Goal: Task Accomplishment & Management: Manage account settings

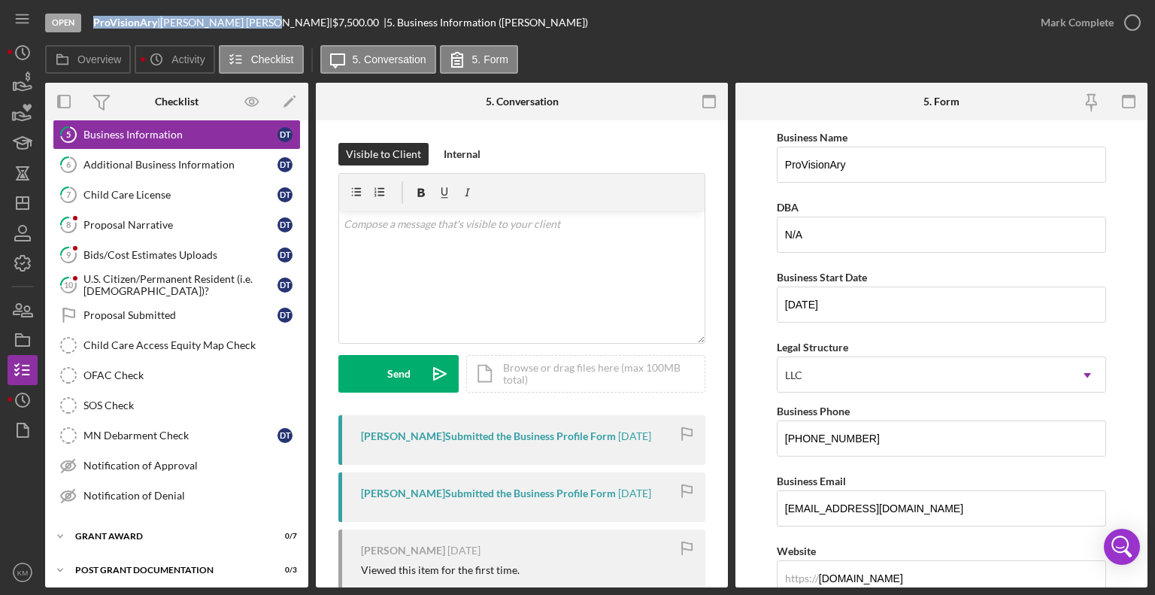
scroll to position [755, 0]
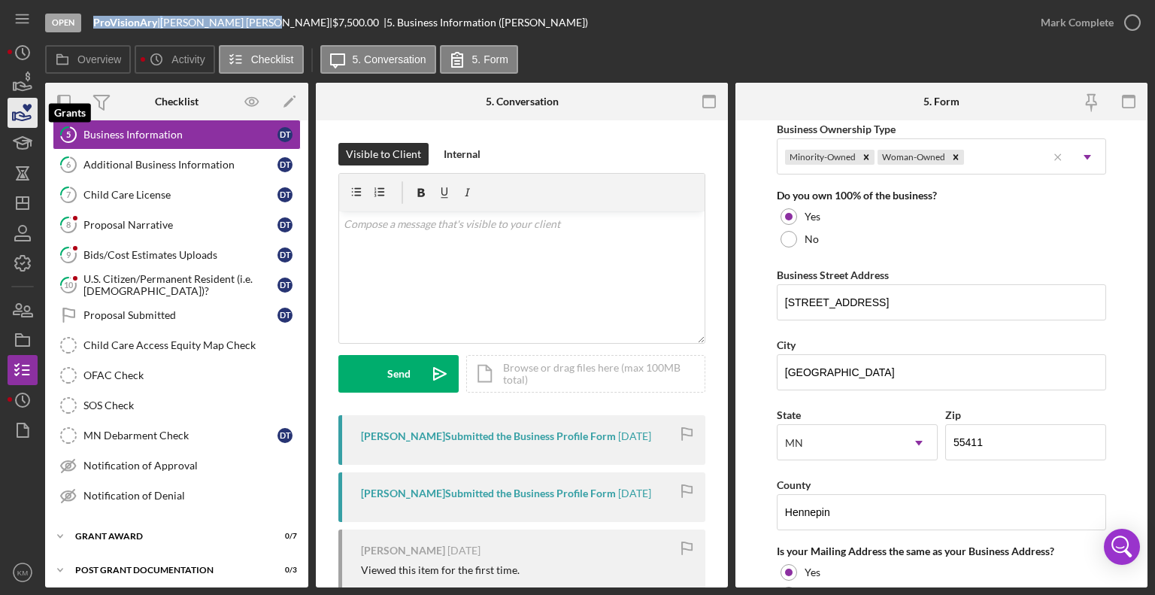
click at [21, 120] on icon "button" at bounding box center [23, 116] width 16 height 8
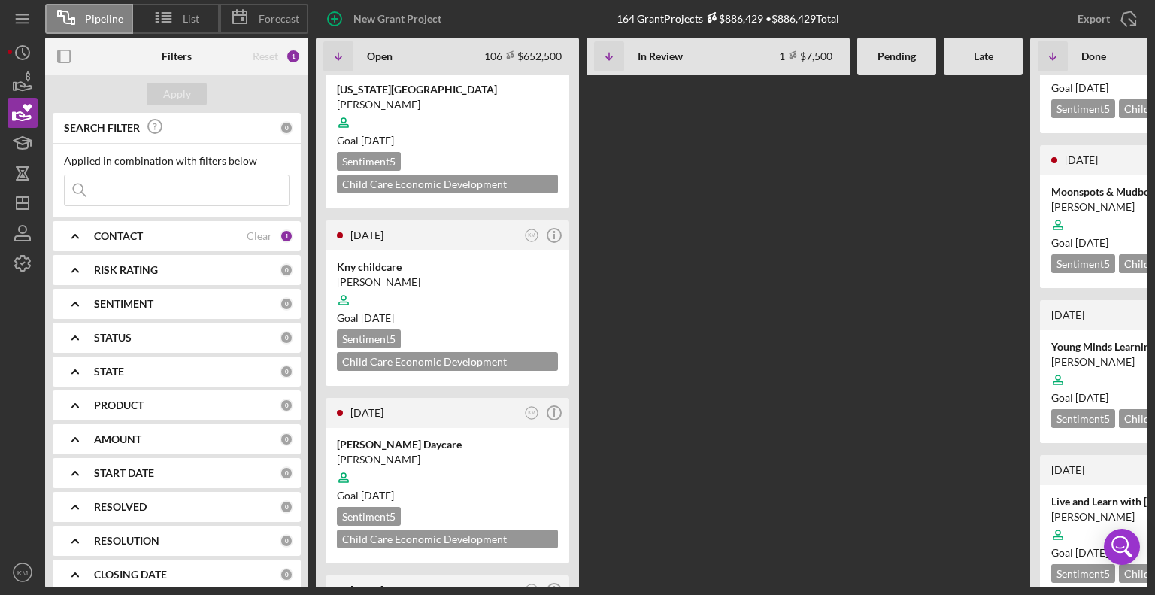
scroll to position [571, 0]
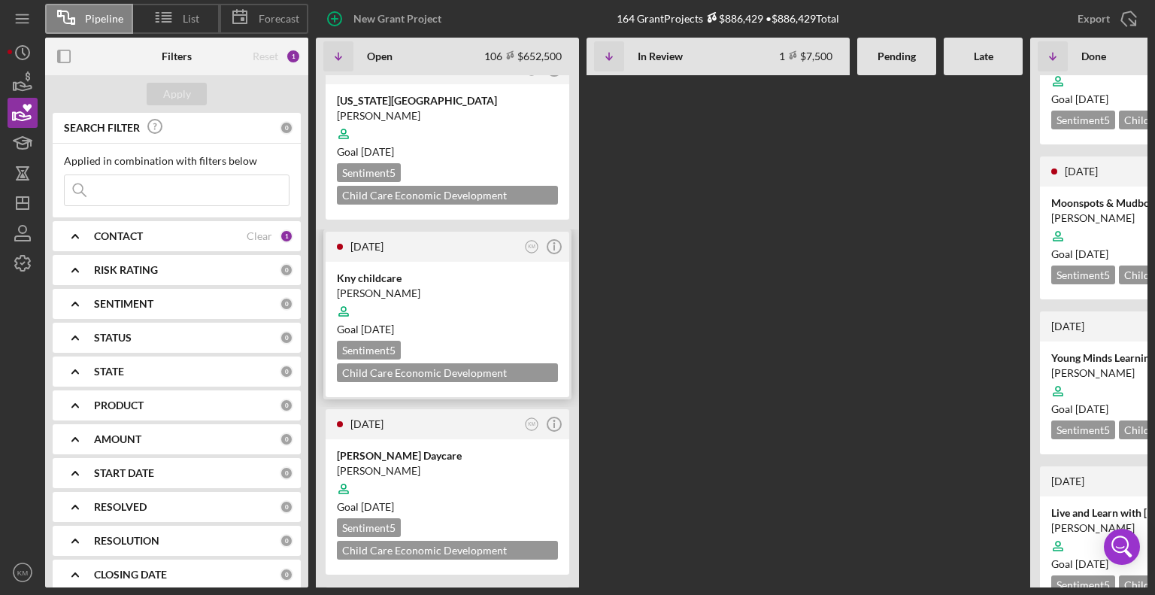
click at [502, 297] on div at bounding box center [447, 311] width 221 height 29
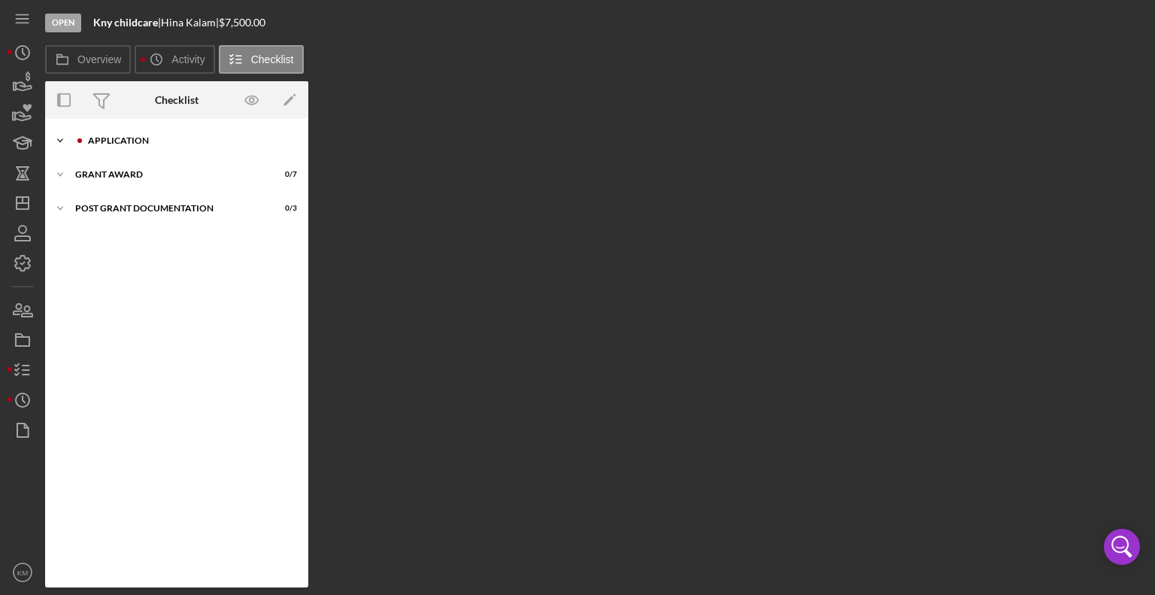
click at [59, 142] on icon "Icon/Expander" at bounding box center [60, 141] width 30 height 30
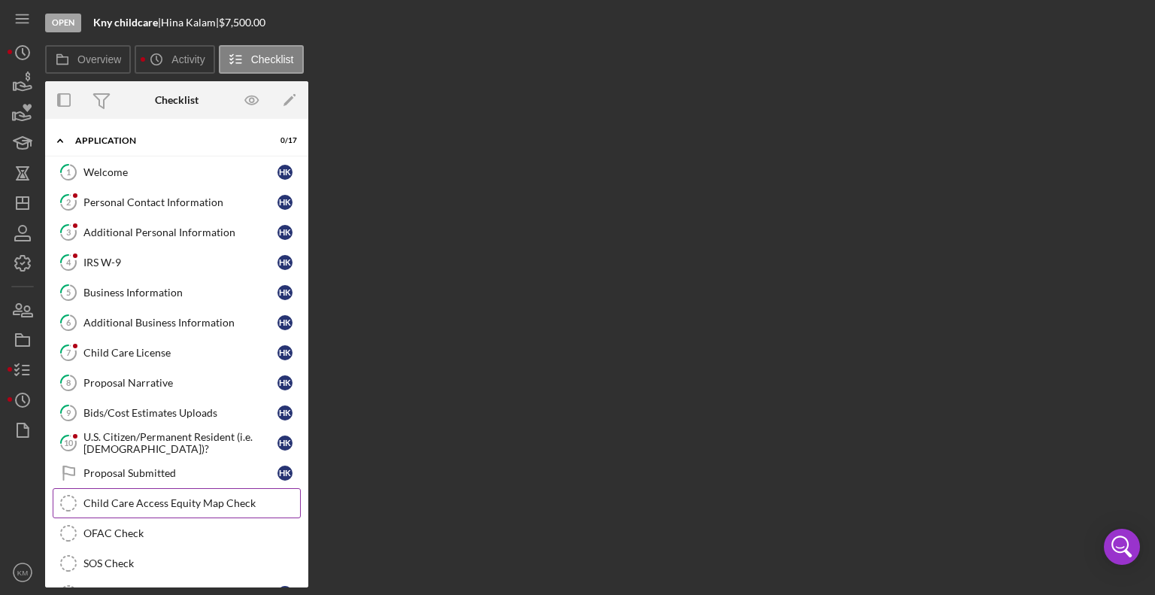
click at [73, 499] on icon "Child Care Access Equity Map Check" at bounding box center [69, 503] width 38 height 38
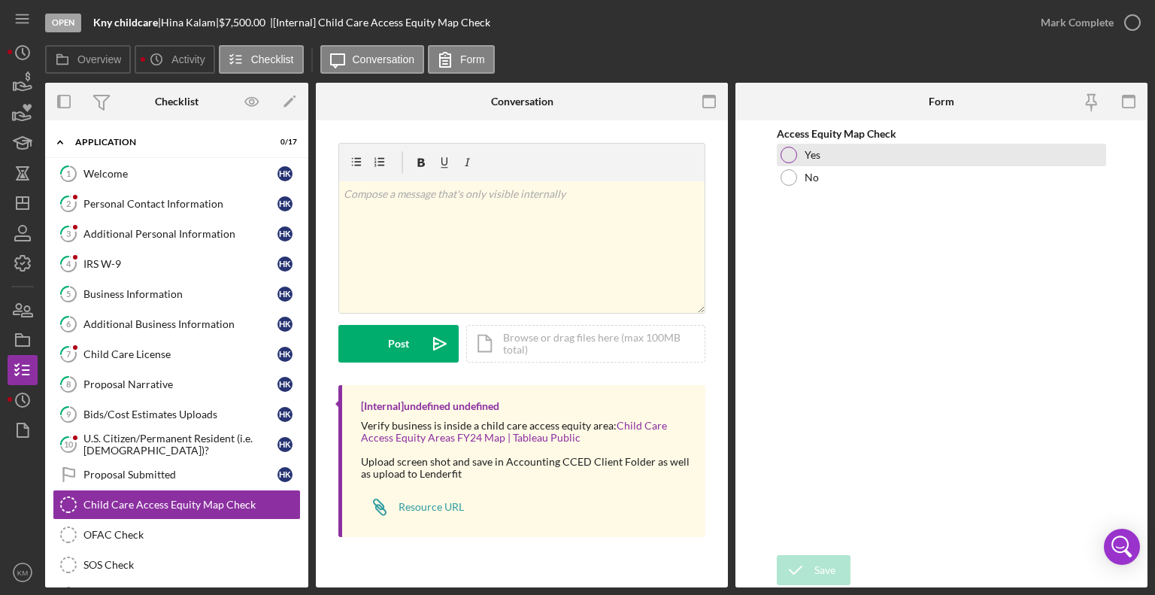
click at [792, 153] on div at bounding box center [789, 155] width 17 height 17
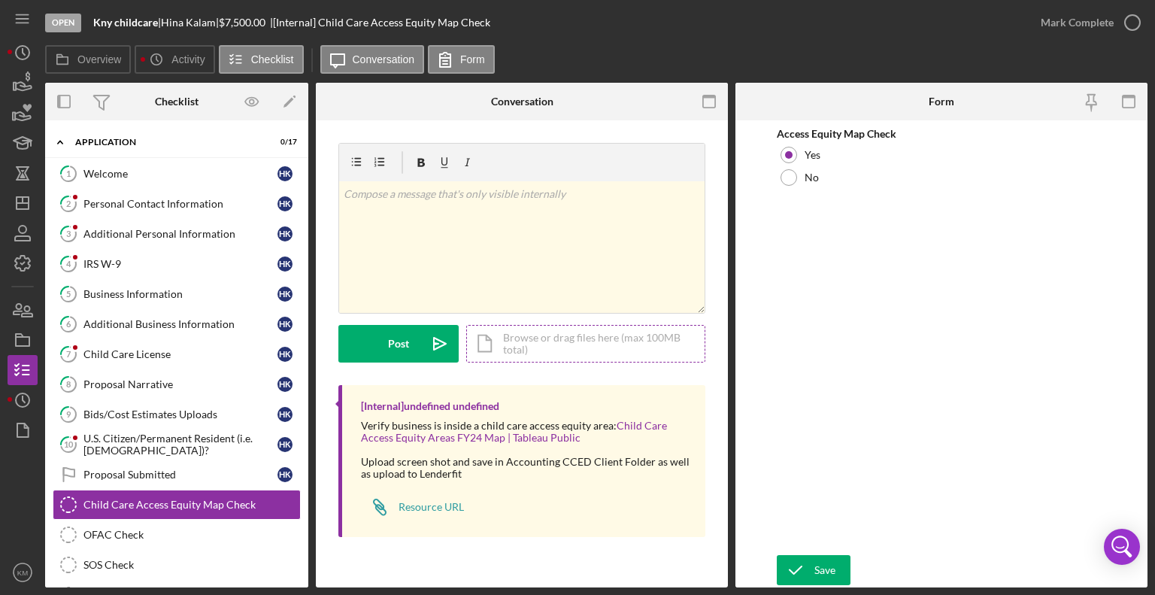
click at [540, 344] on div "Icon/Document Browse or drag files here (max 100MB total) Tap to choose files o…" at bounding box center [585, 344] width 239 height 38
click at [518, 341] on div "Icon/Document Browse or drag files here (max 100MB total) Tap to choose files o…" at bounding box center [585, 344] width 239 height 38
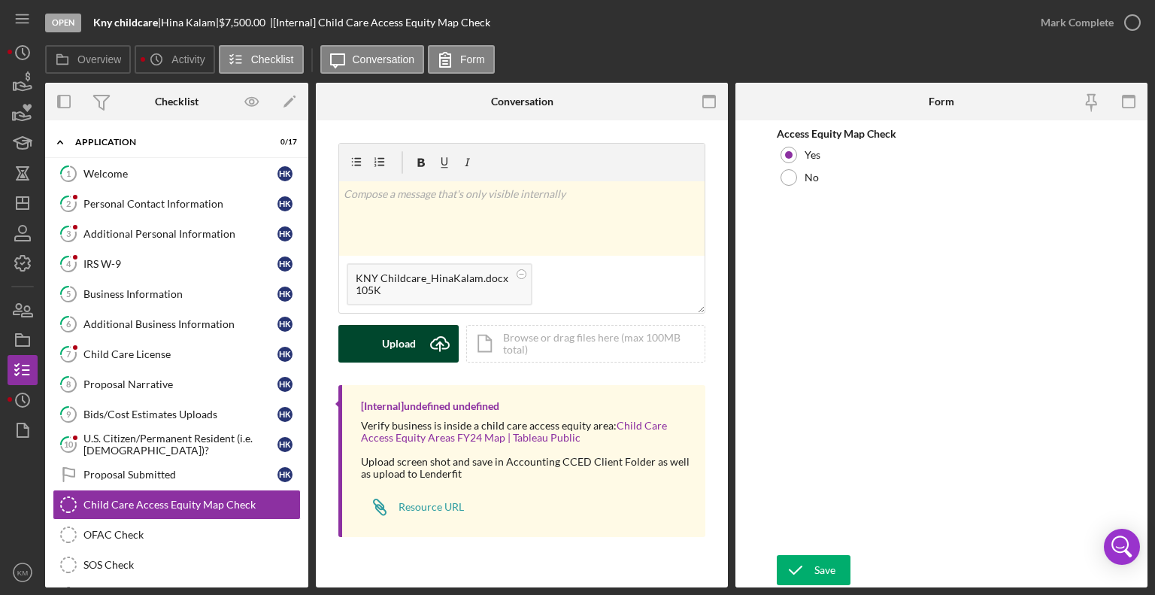
click at [436, 350] on icon "Icon/Upload" at bounding box center [440, 344] width 38 height 38
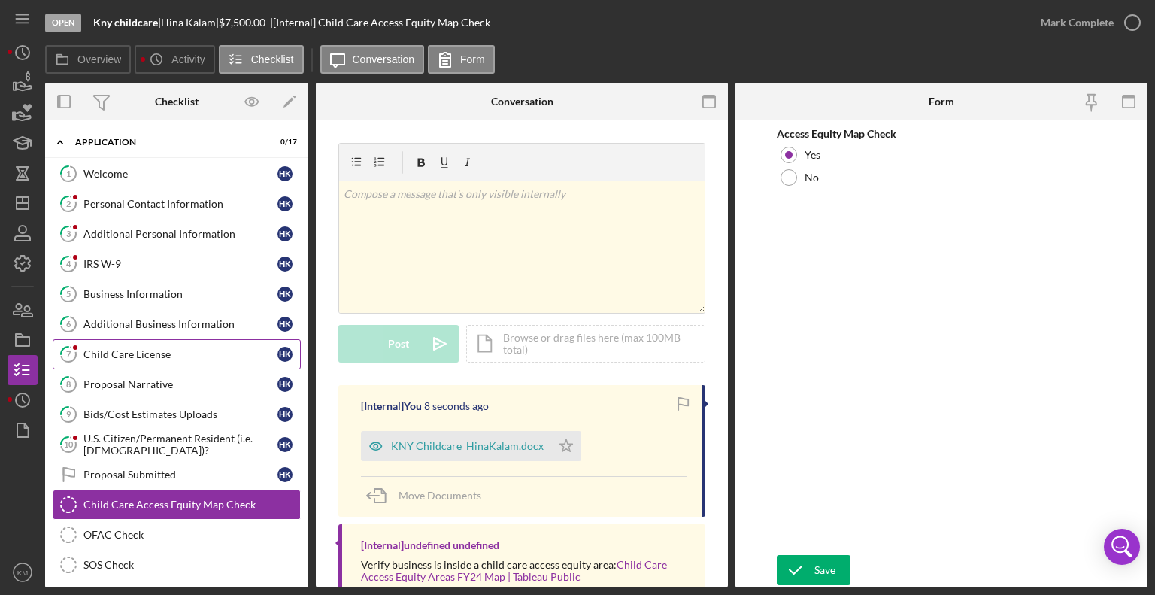
click at [181, 355] on div "Child Care License" at bounding box center [180, 354] width 194 height 12
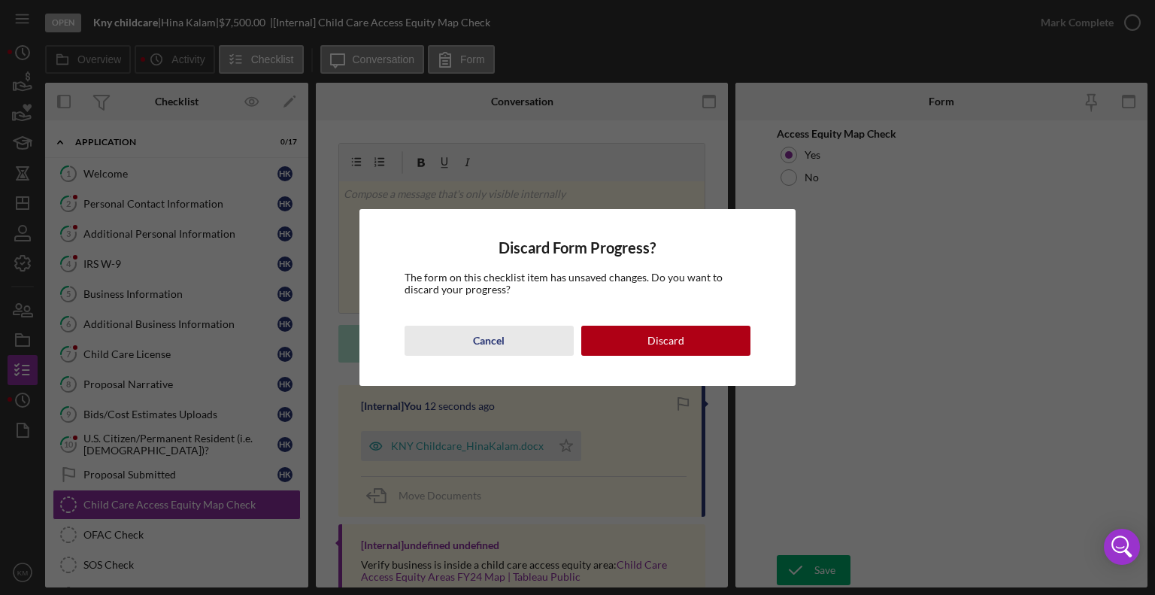
click at [505, 346] on button "Cancel" at bounding box center [489, 341] width 169 height 30
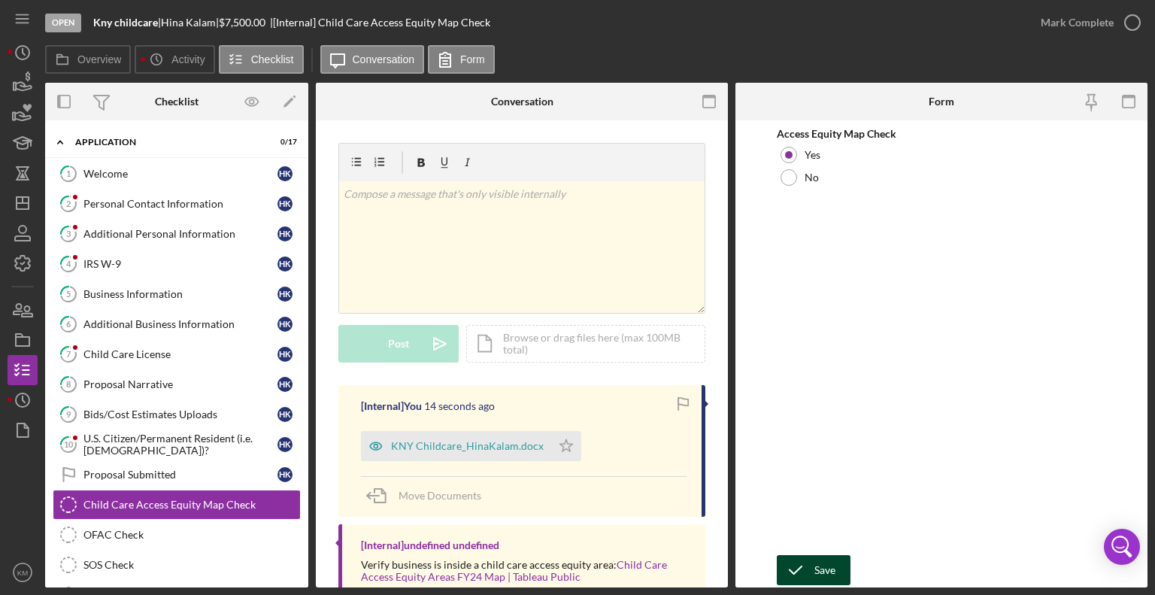
click at [822, 570] on div "Save" at bounding box center [825, 570] width 21 height 30
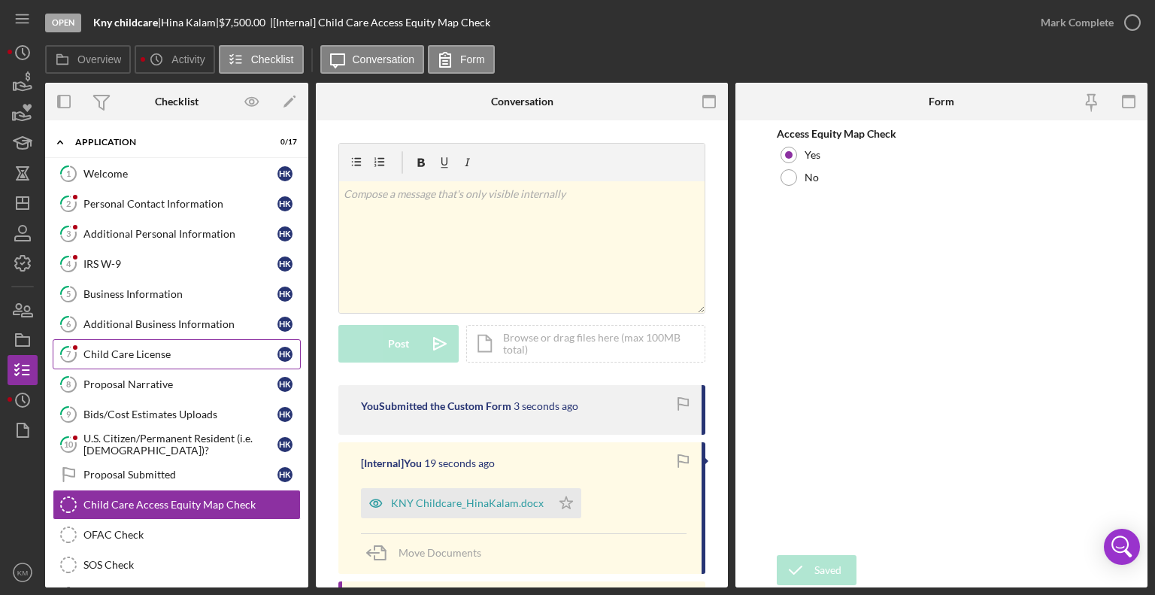
click at [136, 348] on div "Child Care License" at bounding box center [180, 354] width 194 height 12
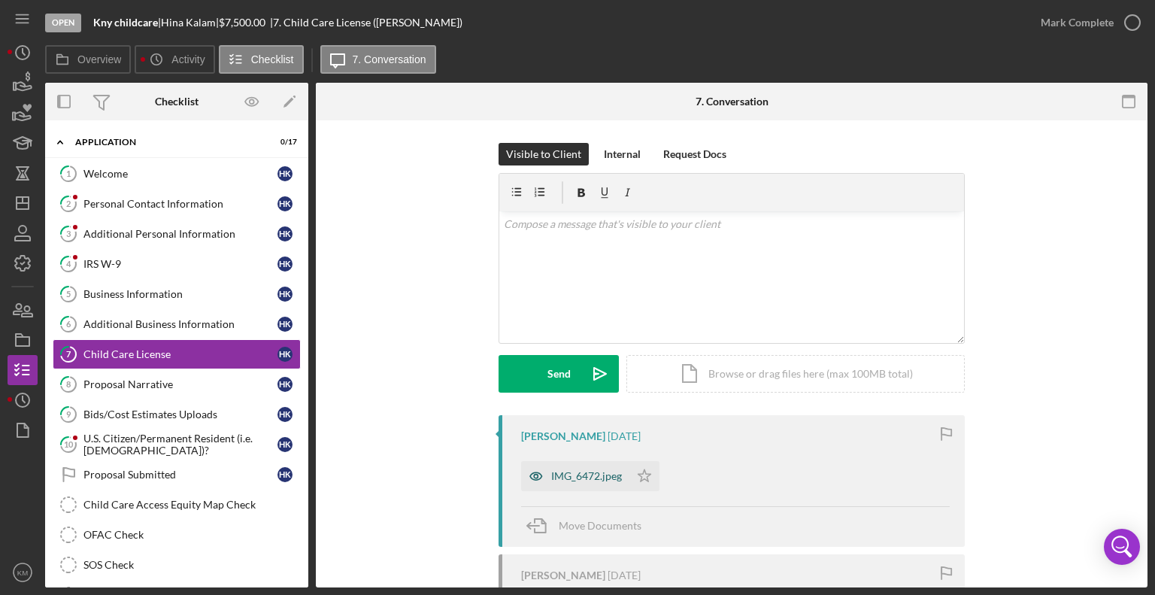
click at [603, 476] on div "IMG_6472.jpeg" at bounding box center [586, 476] width 71 height 12
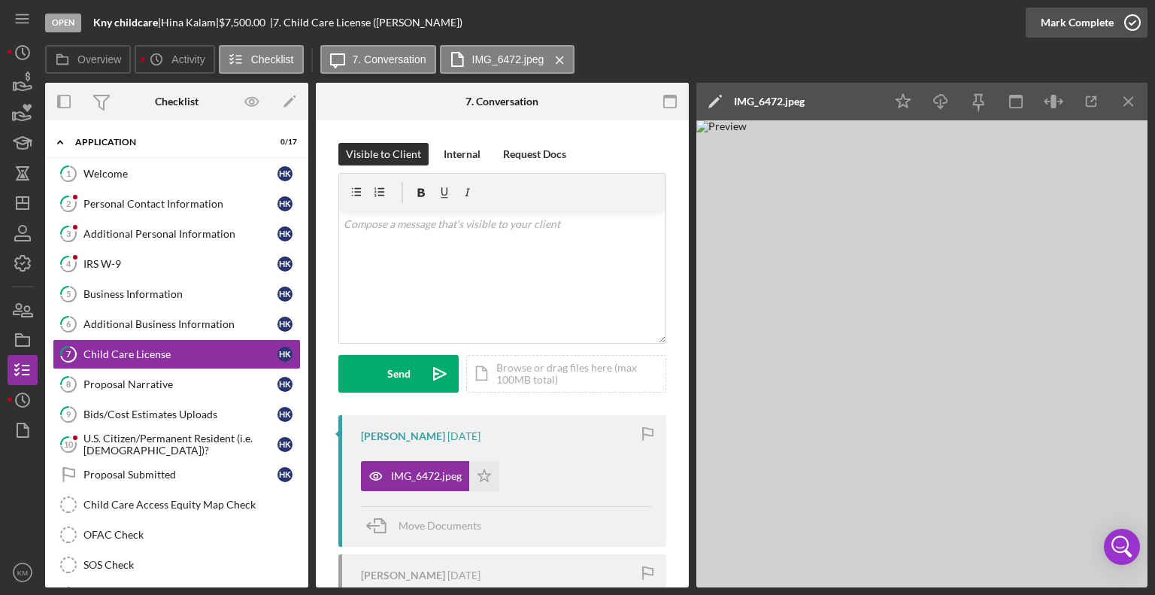
click at [1142, 33] on icon "button" at bounding box center [1133, 23] width 38 height 38
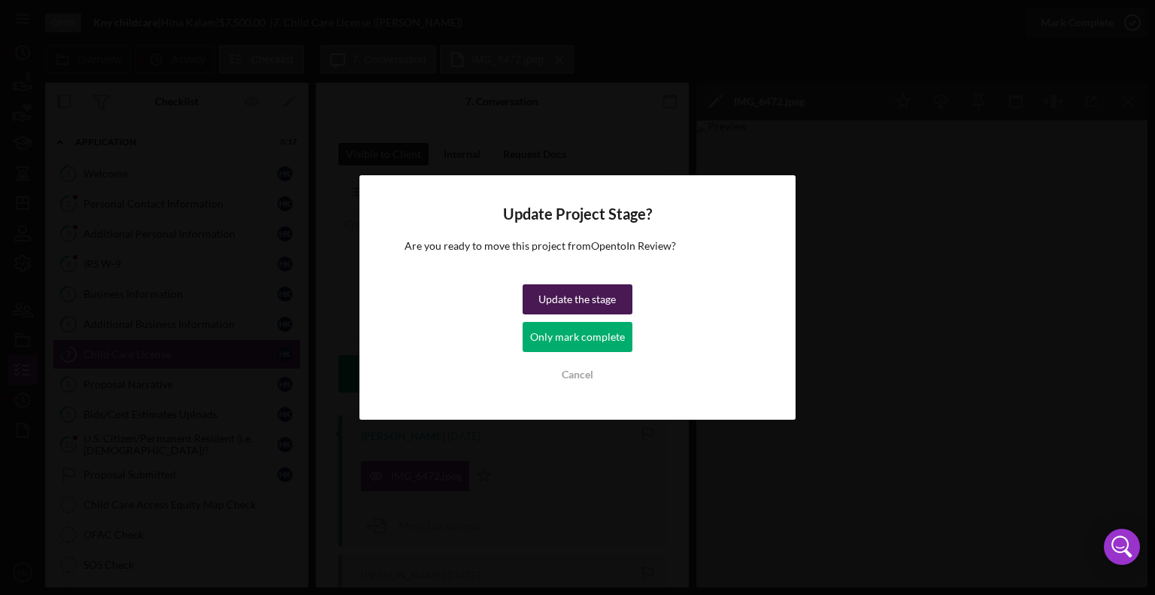
click at [598, 296] on div "Update the stage" at bounding box center [577, 299] width 77 height 30
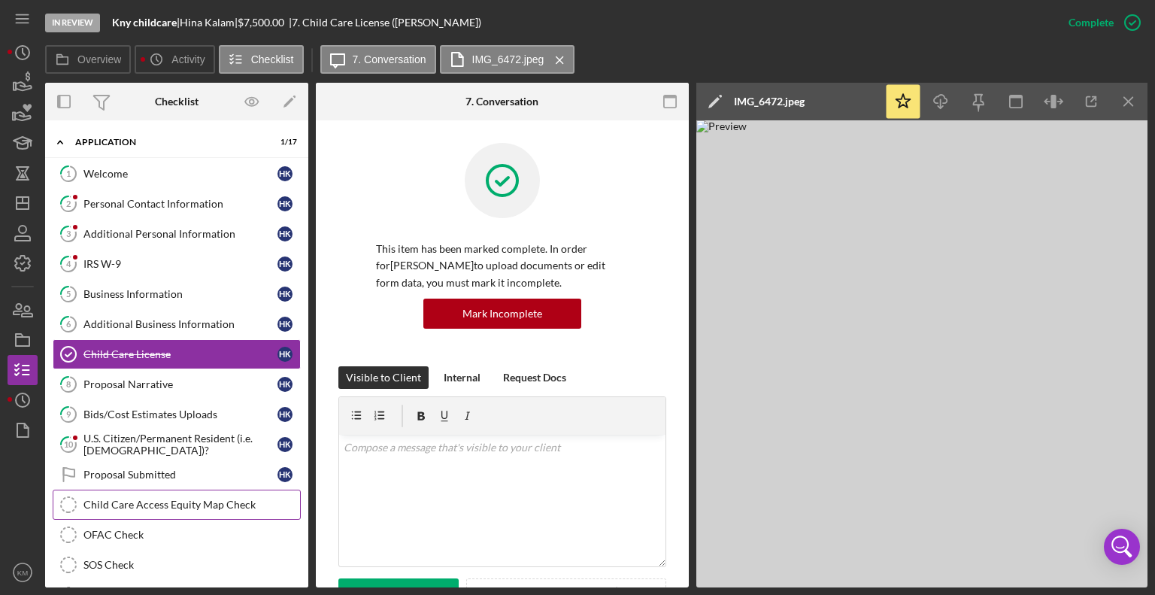
click at [221, 493] on link "Child Care Access Equity Map Check Child Care Access Equity Map Check" at bounding box center [177, 505] width 248 height 30
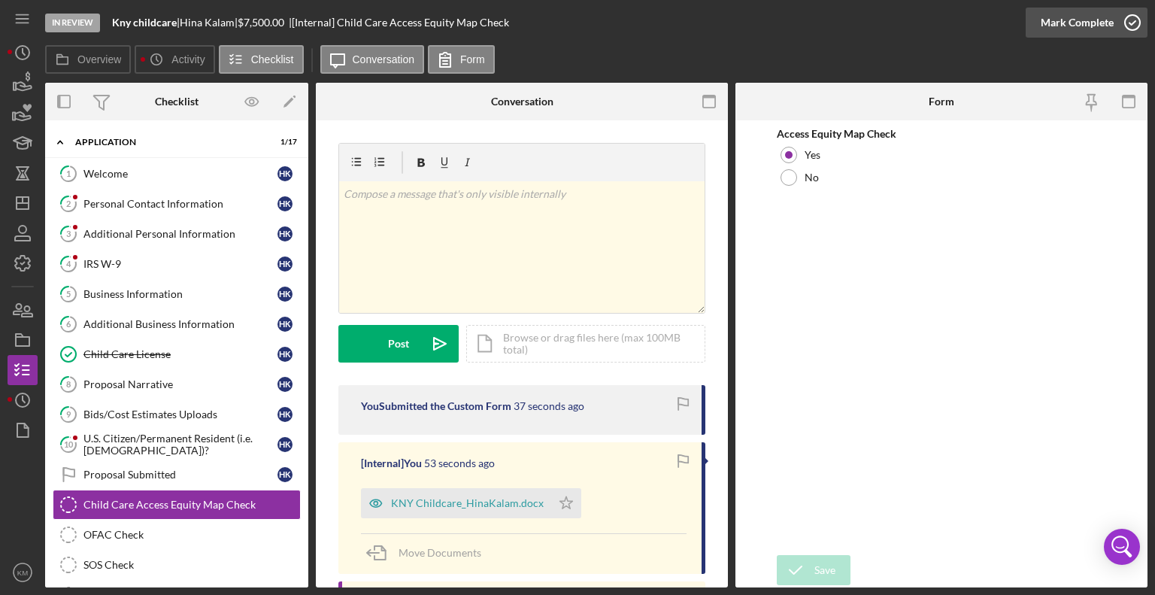
click at [1127, 20] on icon "button" at bounding box center [1133, 23] width 38 height 38
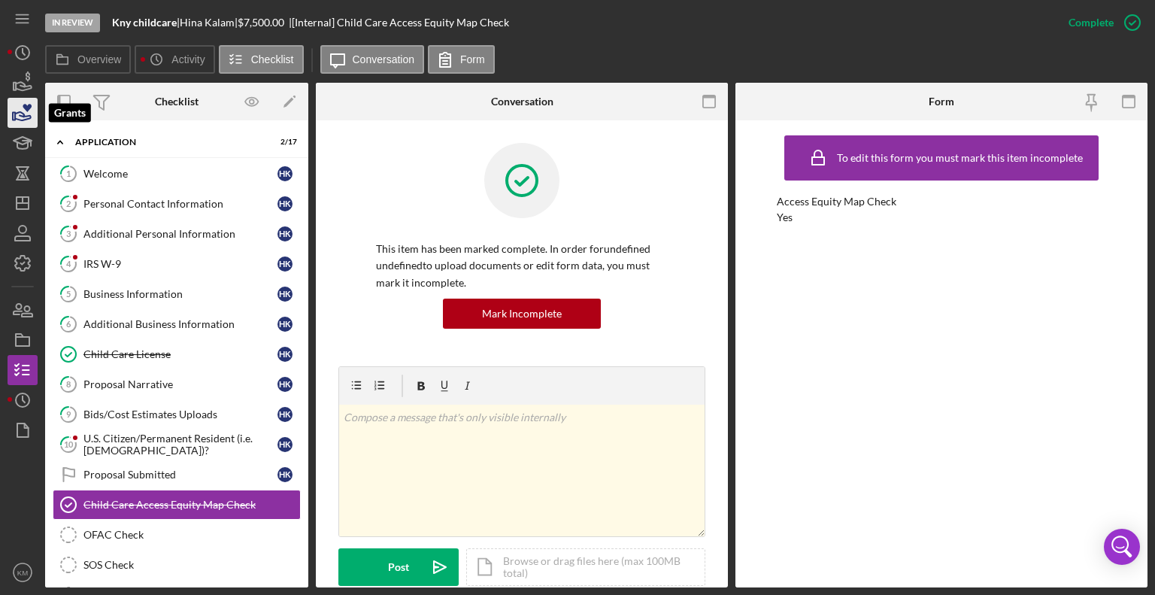
click at [21, 117] on icon "button" at bounding box center [23, 113] width 38 height 38
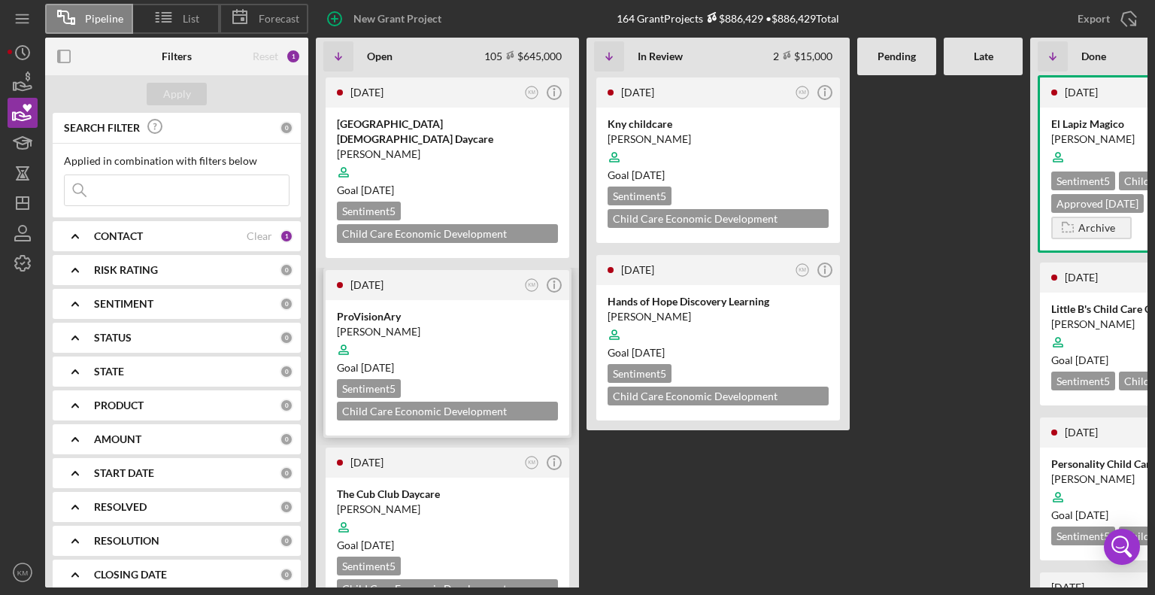
click at [491, 335] on div at bounding box center [447, 349] width 221 height 29
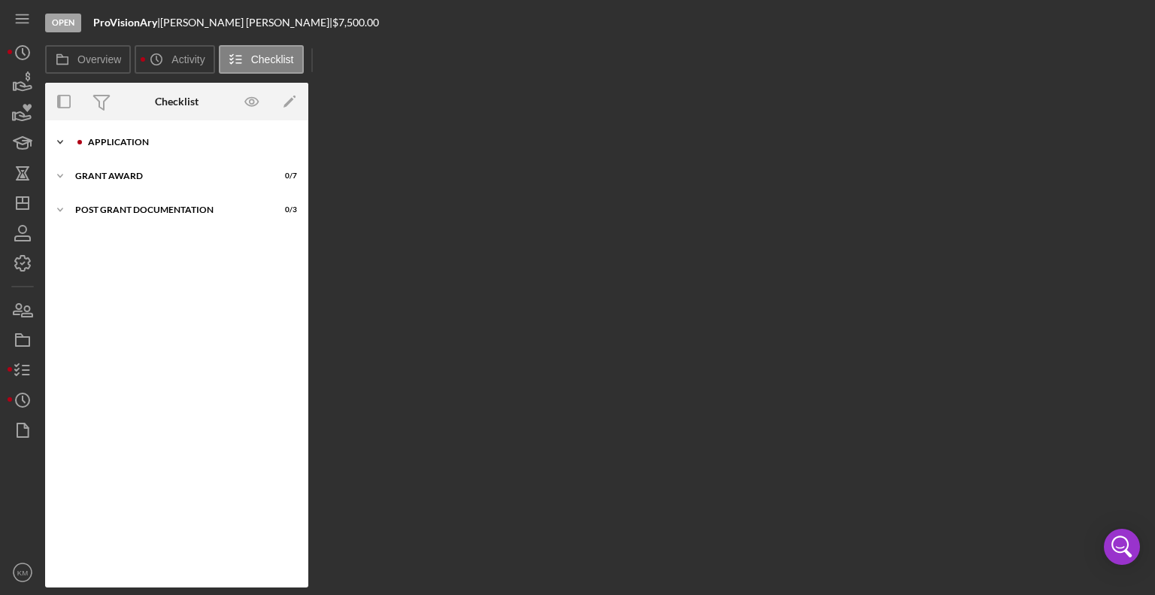
click at [57, 144] on icon "Icon/Expander" at bounding box center [60, 142] width 30 height 30
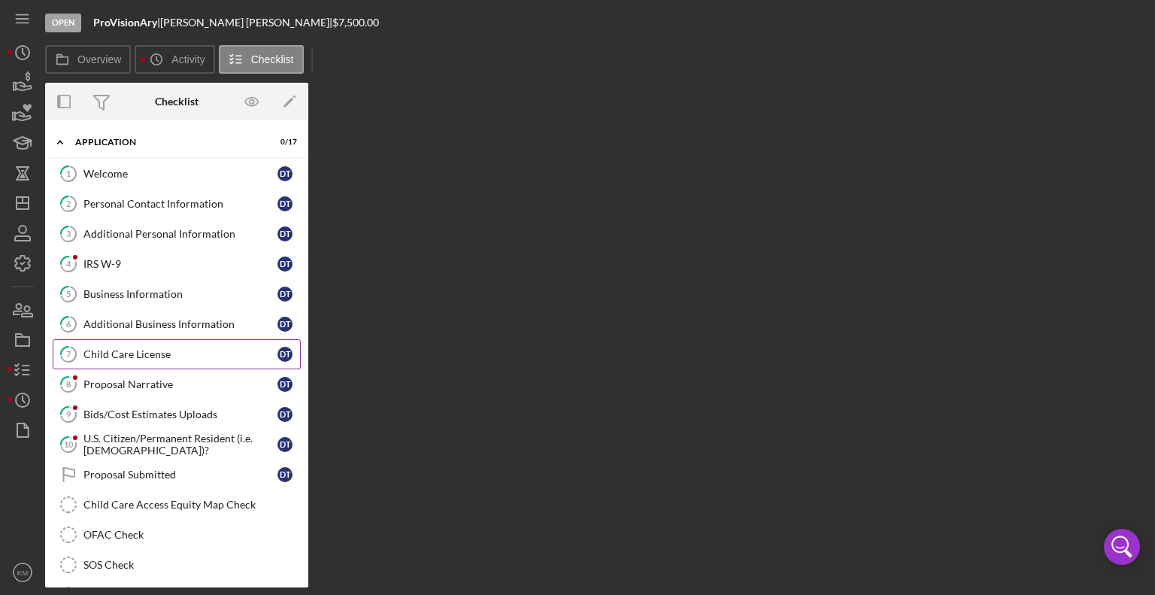
click at [111, 356] on div "Child Care License" at bounding box center [180, 354] width 194 height 12
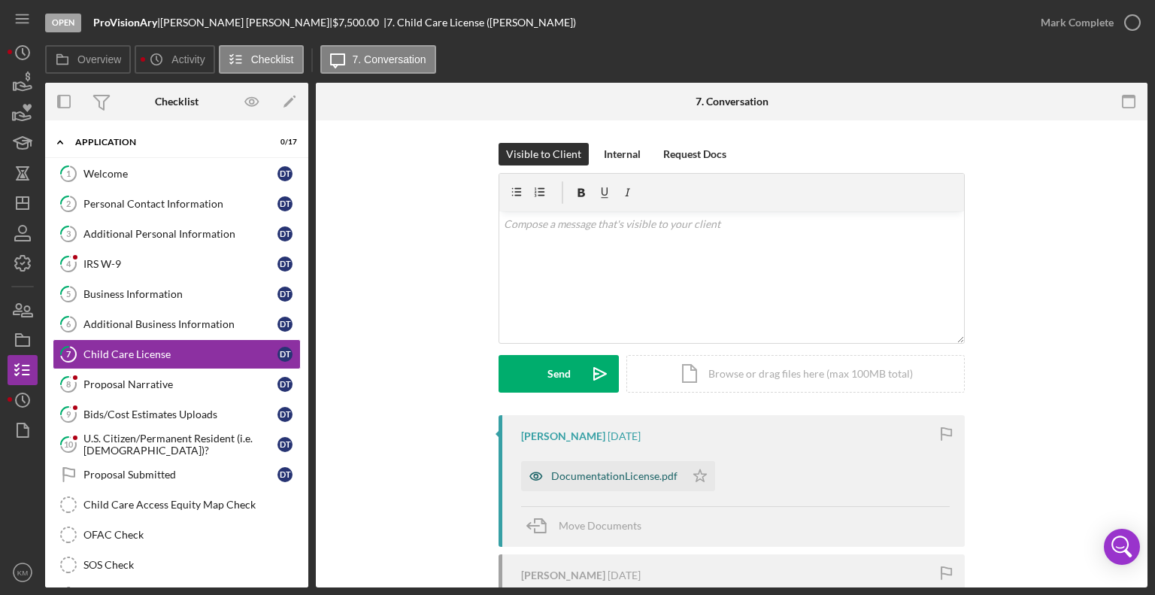
click at [581, 472] on div "DocumentationLicense.pdf" at bounding box center [614, 476] width 126 height 12
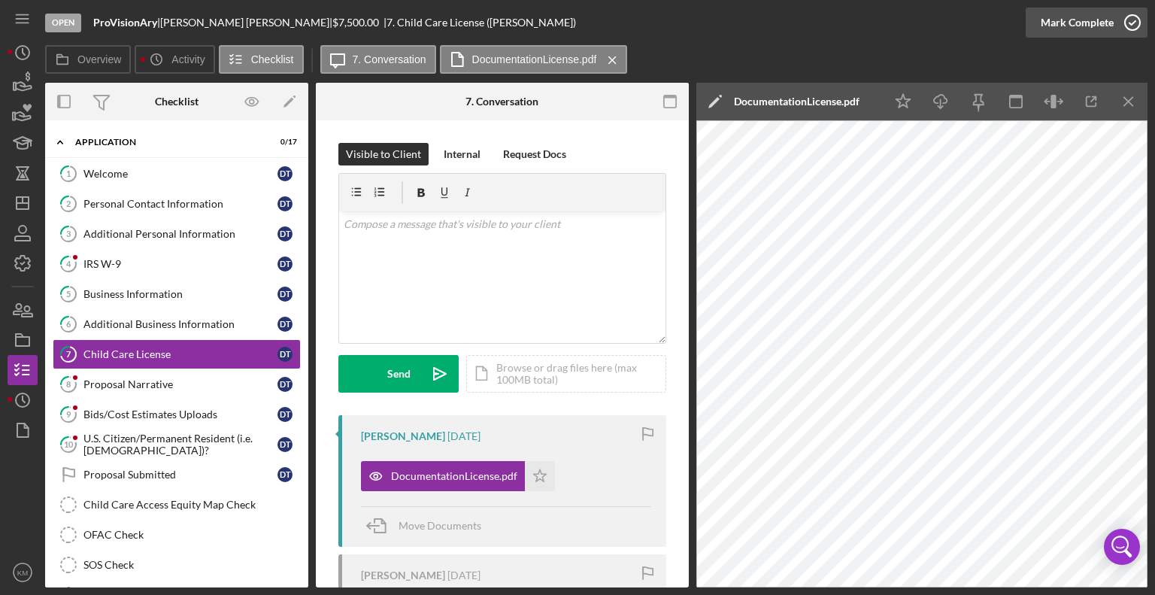
click at [1126, 22] on icon "button" at bounding box center [1133, 23] width 38 height 38
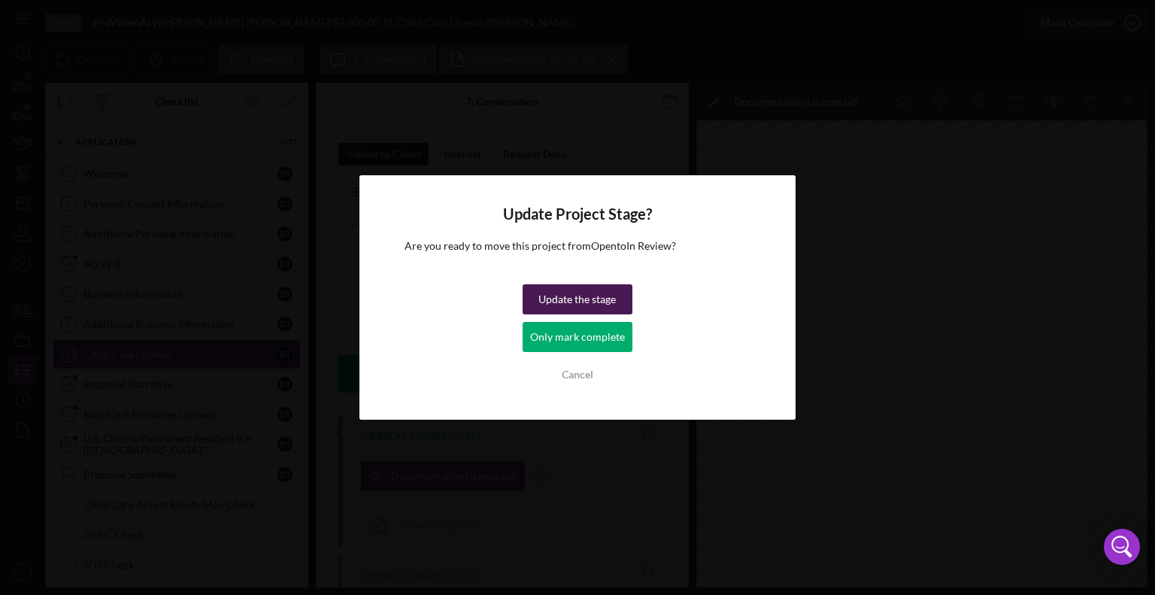
click at [594, 302] on div "Update the stage" at bounding box center [577, 299] width 77 height 30
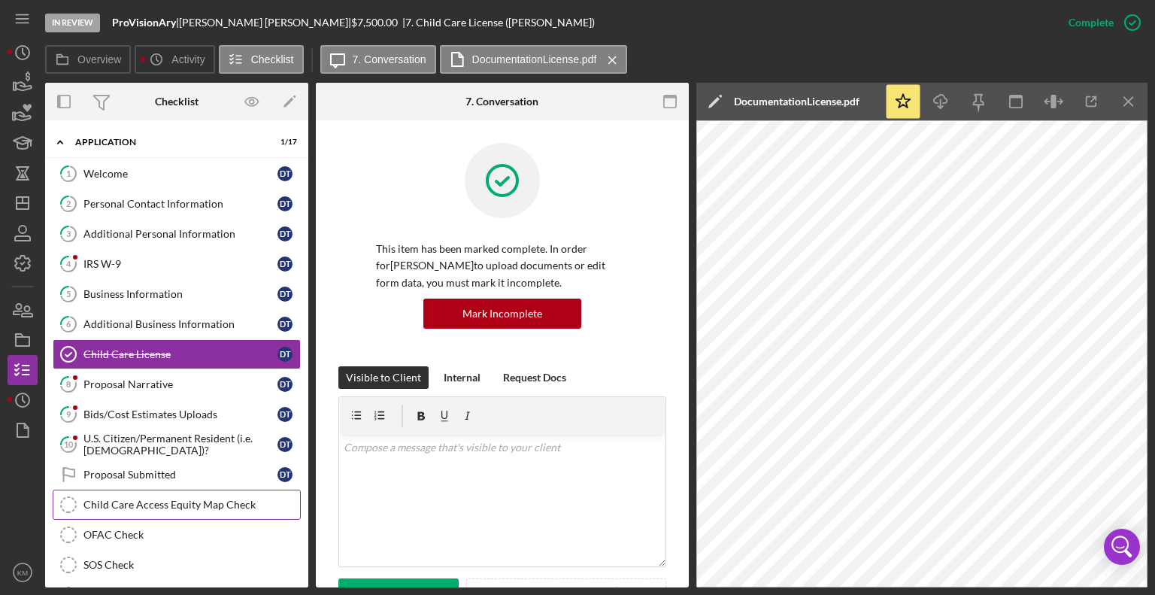
click at [270, 499] on div "Child Care Access Equity Map Check" at bounding box center [191, 505] width 217 height 12
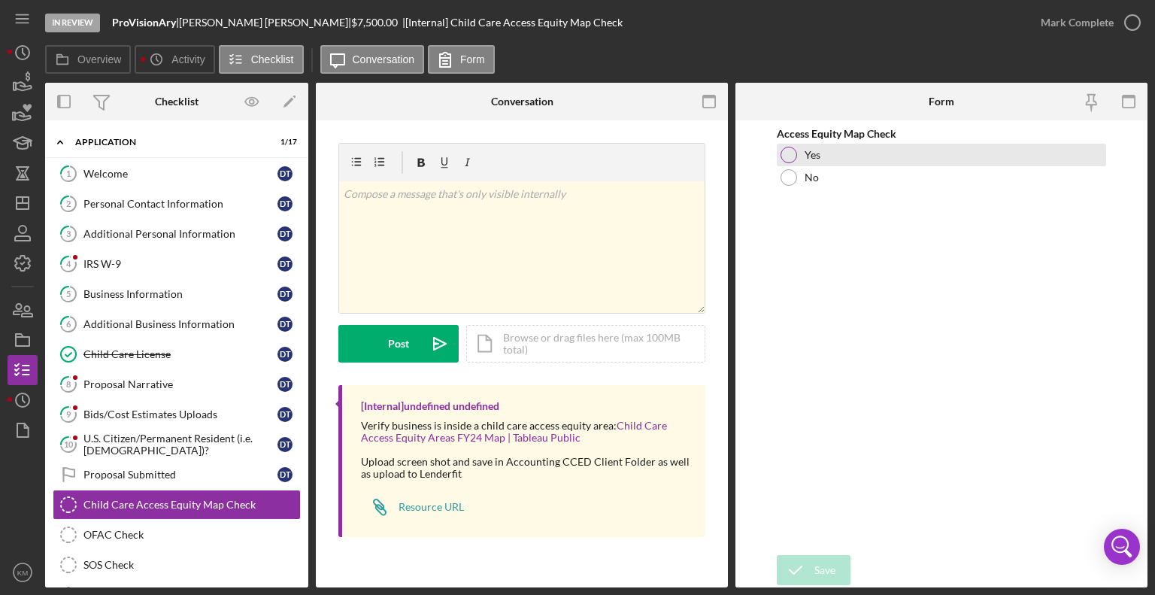
click at [794, 153] on div at bounding box center [789, 155] width 17 height 17
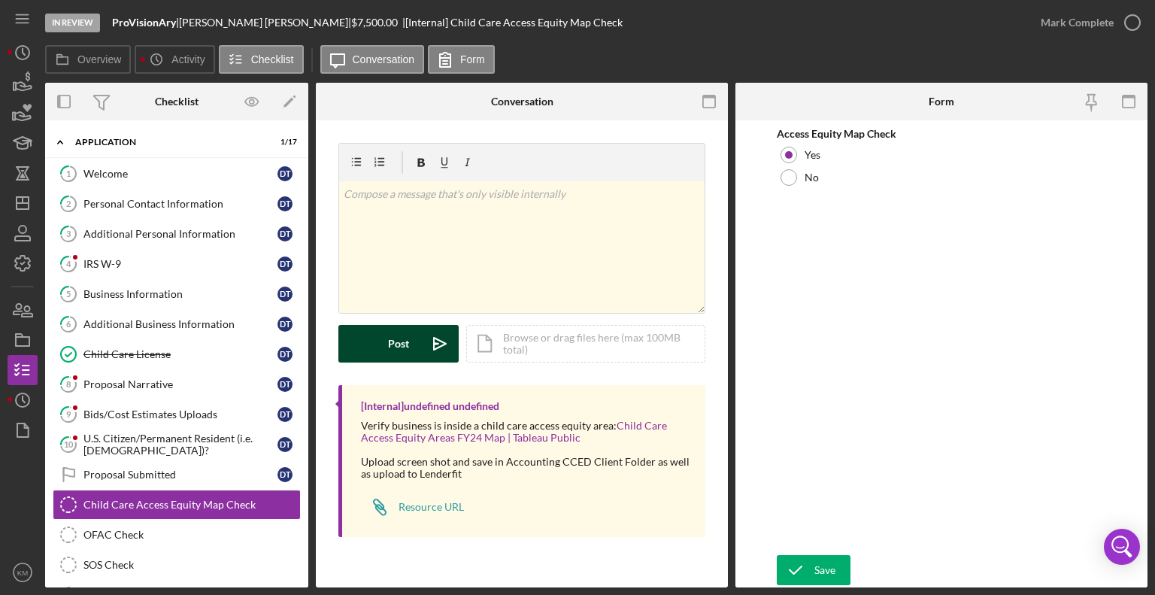
click at [405, 349] on div "Post" at bounding box center [398, 344] width 21 height 38
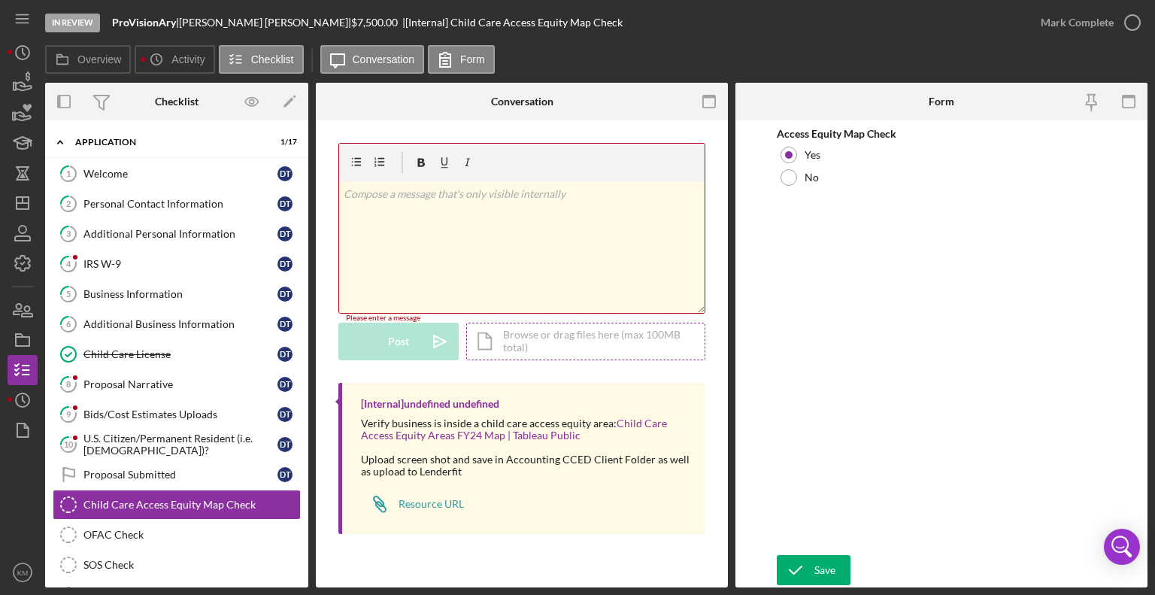
click at [528, 346] on div "Icon/Document Browse or drag files here (max 100MB total) Tap to choose files o…" at bounding box center [585, 342] width 239 height 38
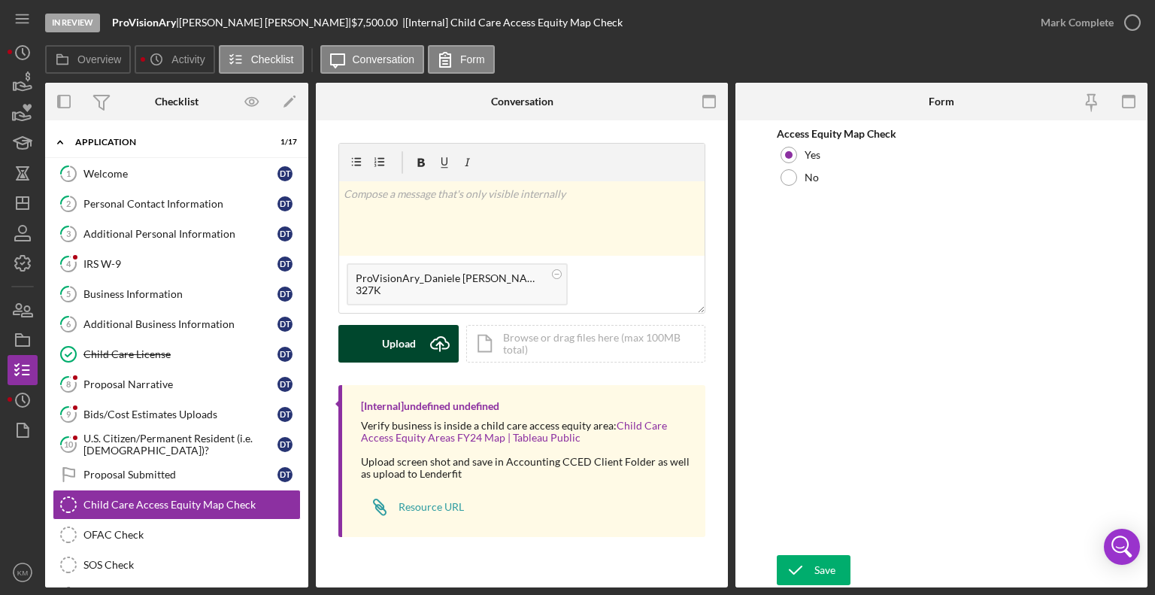
click at [435, 343] on icon "Icon/Upload" at bounding box center [440, 344] width 38 height 38
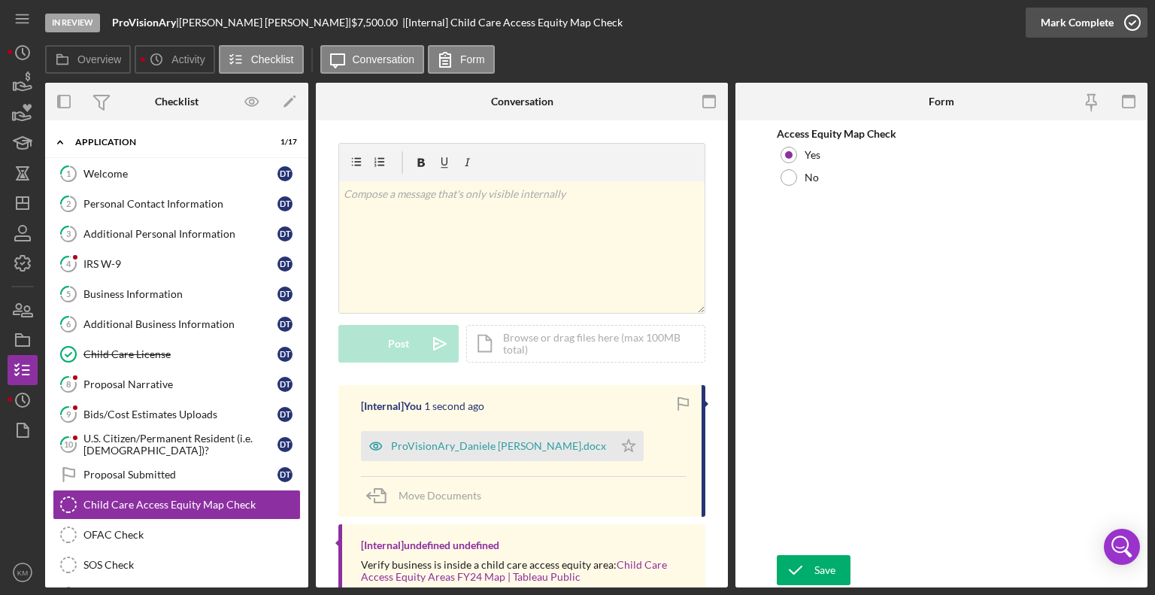
click at [1129, 29] on circle "button" at bounding box center [1132, 22] width 15 height 15
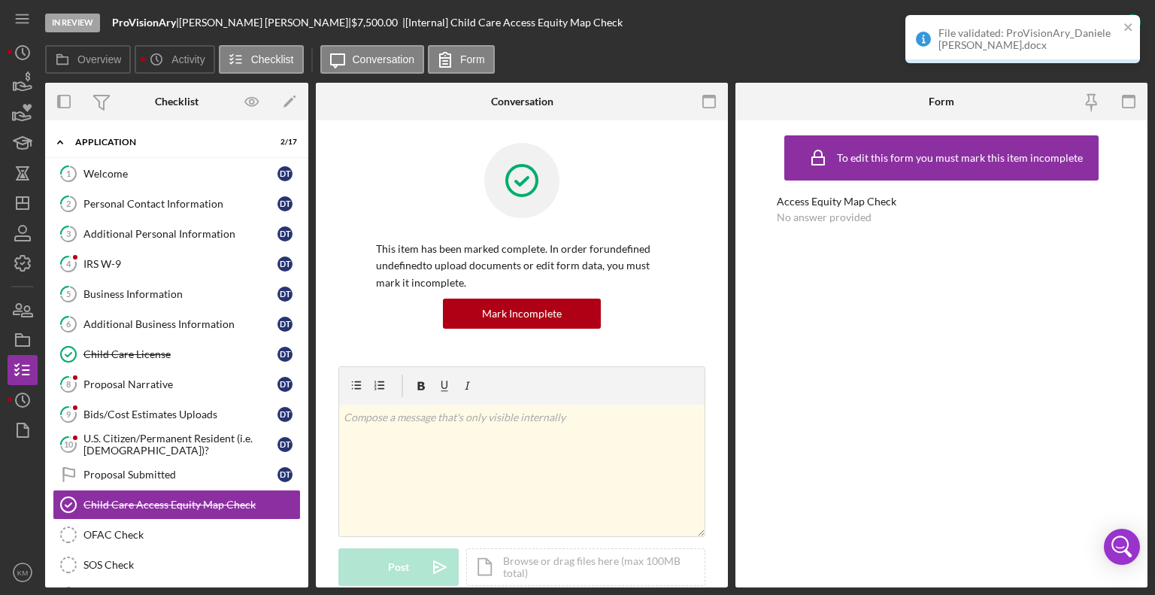
click at [833, 572] on div "To edit this form you must mark this item incomplete Access Equity Map Check No…" at bounding box center [941, 354] width 329 height 452
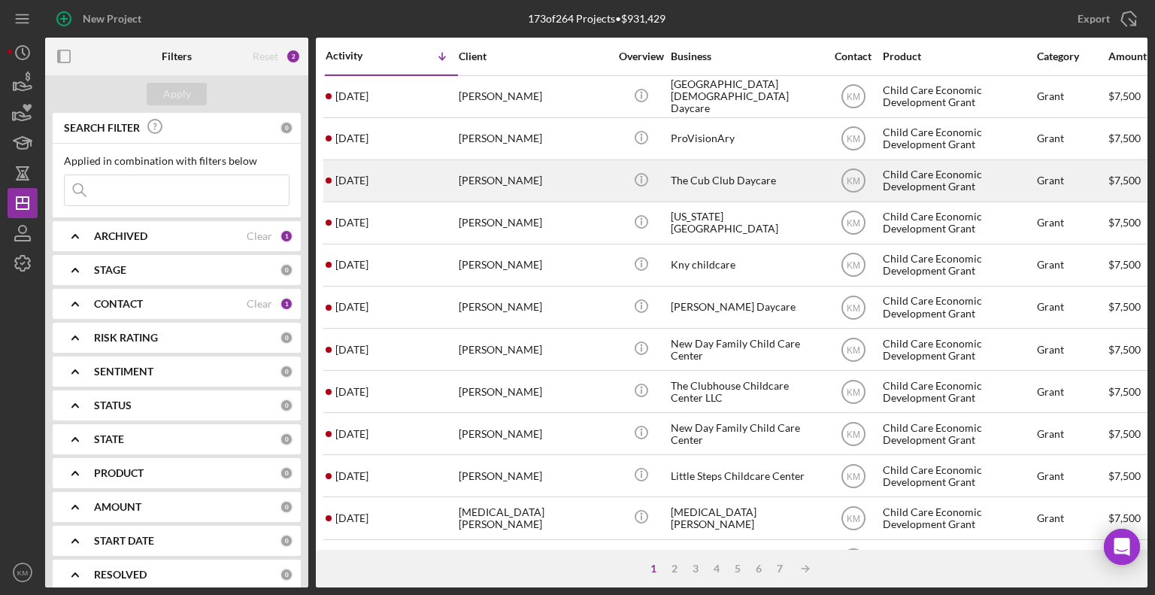
click at [512, 185] on div "[PERSON_NAME]" at bounding box center [534, 181] width 150 height 40
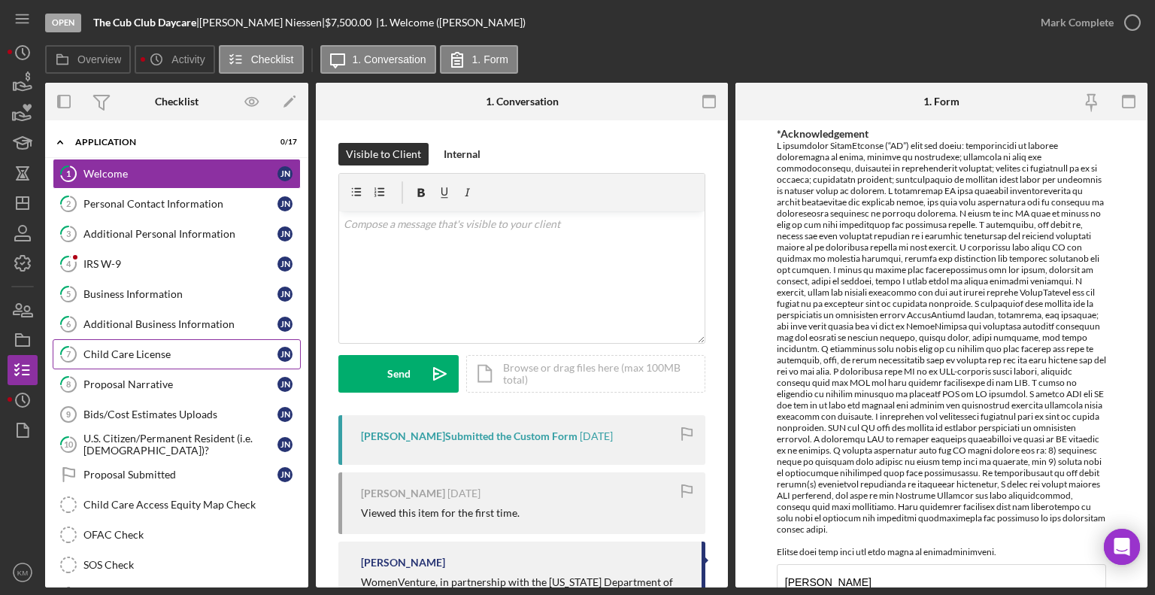
click at [156, 345] on link "7 Child Care License J N" at bounding box center [177, 354] width 248 height 30
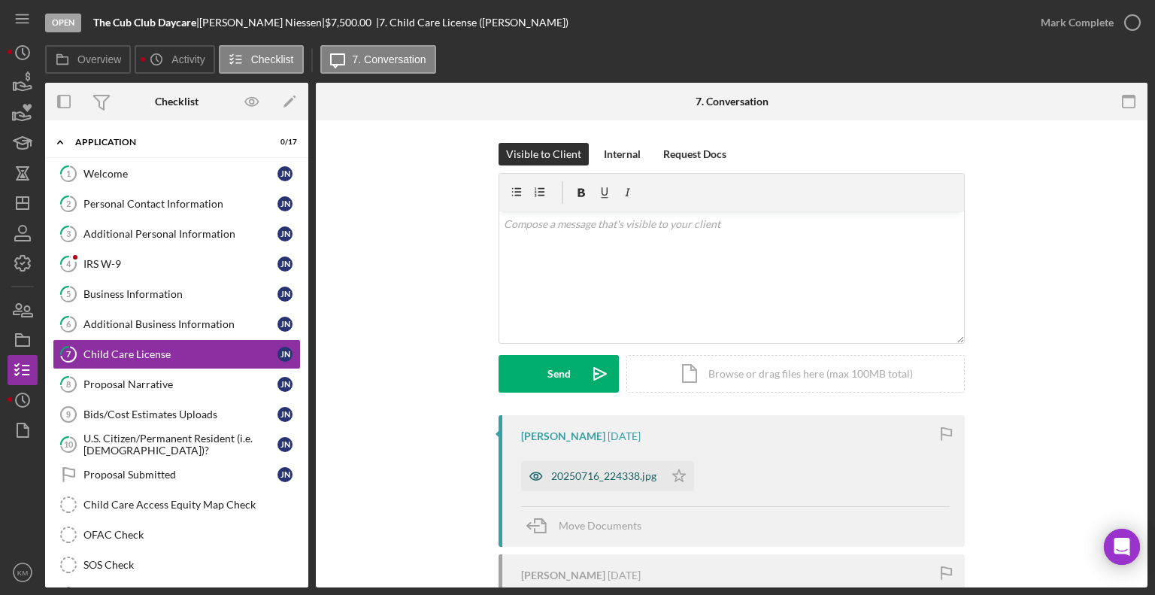
click at [642, 480] on div "20250716_224338.jpg" at bounding box center [603, 476] width 105 height 12
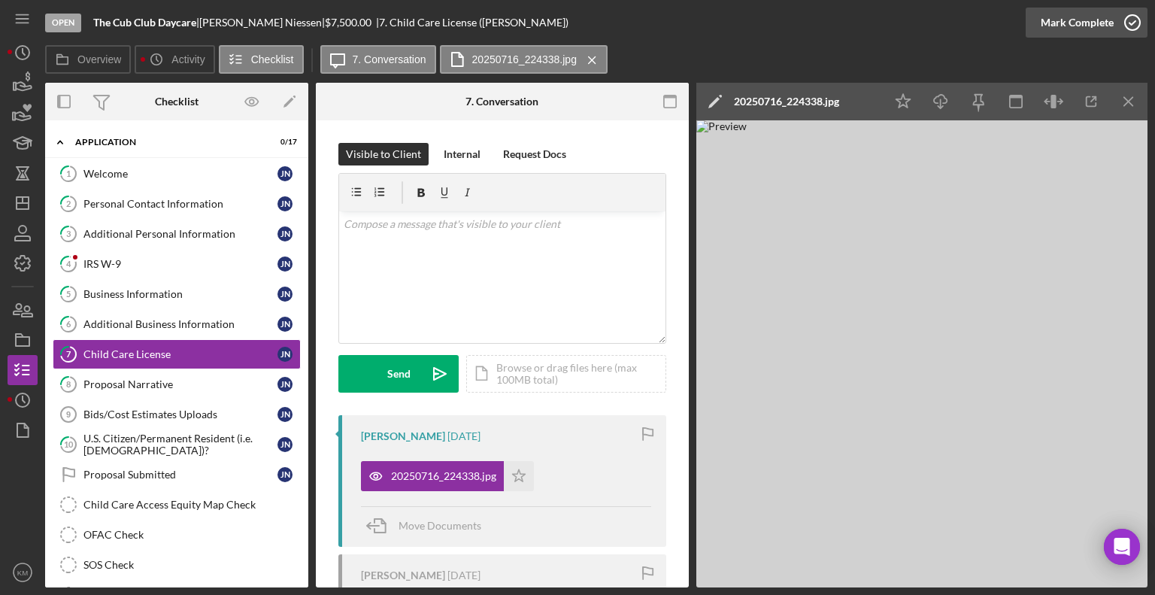
click at [1121, 37] on icon "button" at bounding box center [1133, 23] width 38 height 38
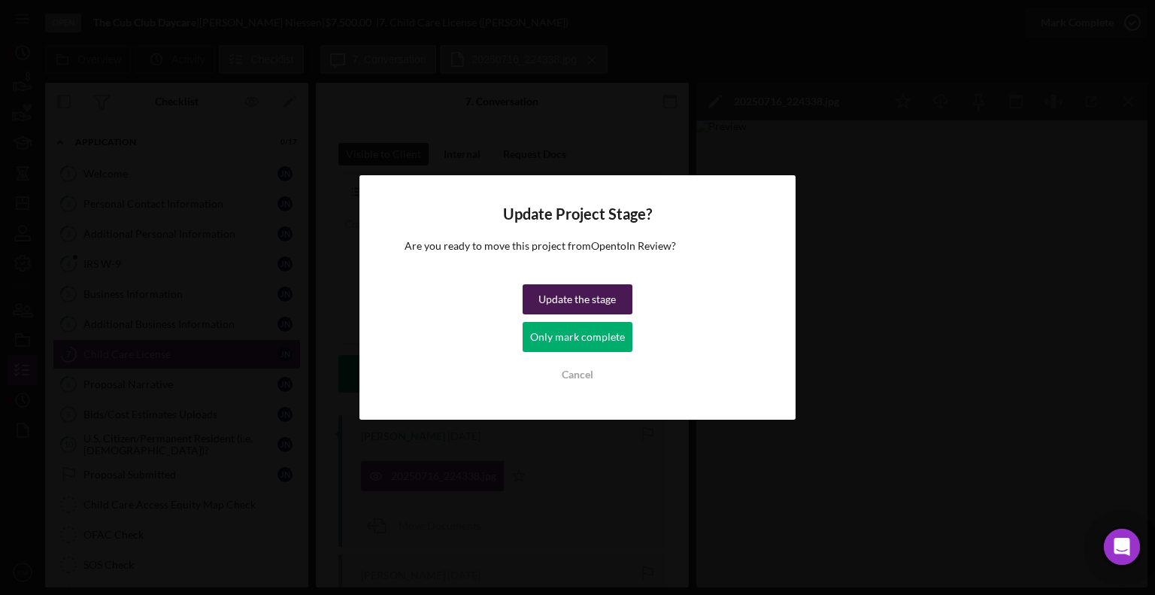
click at [600, 299] on div "Update the stage" at bounding box center [577, 299] width 77 height 30
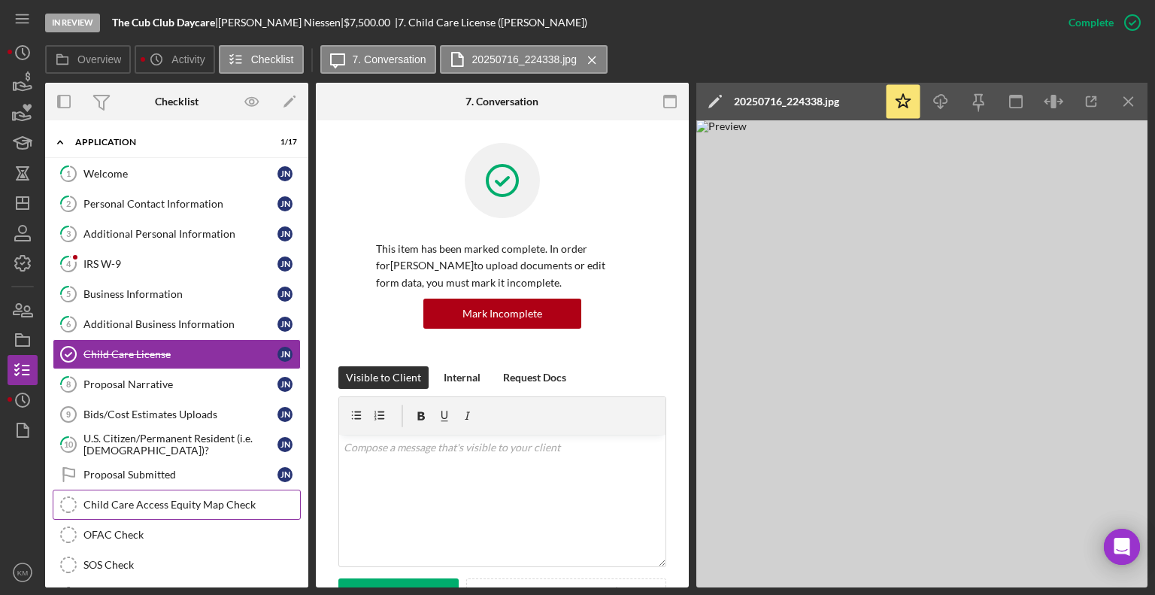
click at [151, 502] on div "Child Care Access Equity Map Check" at bounding box center [191, 505] width 217 height 12
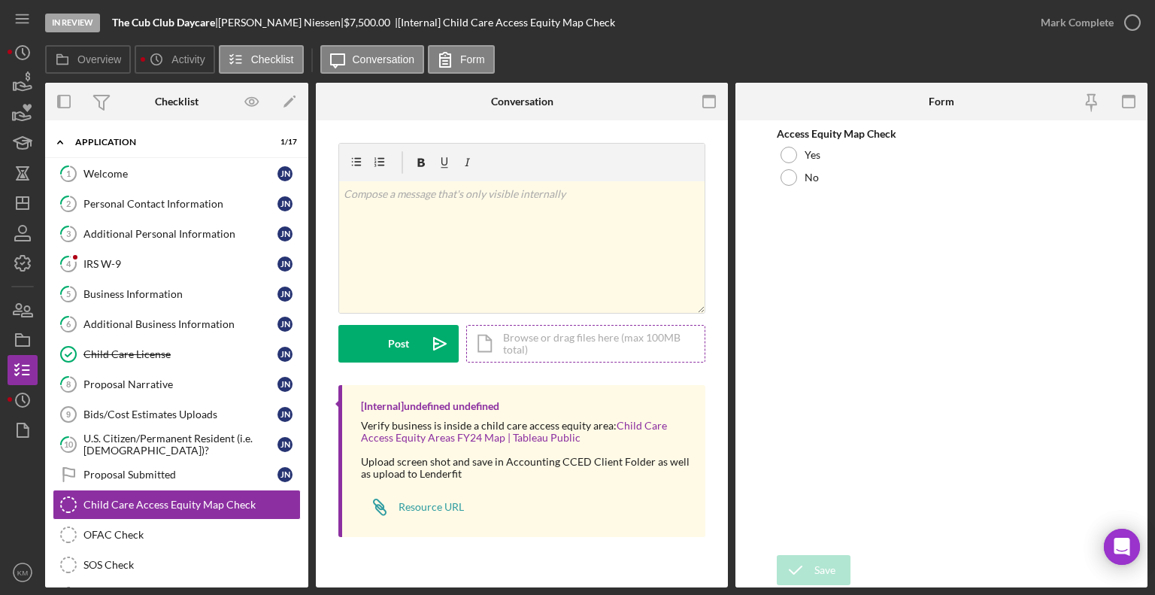
click at [506, 348] on div "Icon/Document Browse or drag files here (max 100MB total) Tap to choose files o…" at bounding box center [585, 344] width 239 height 38
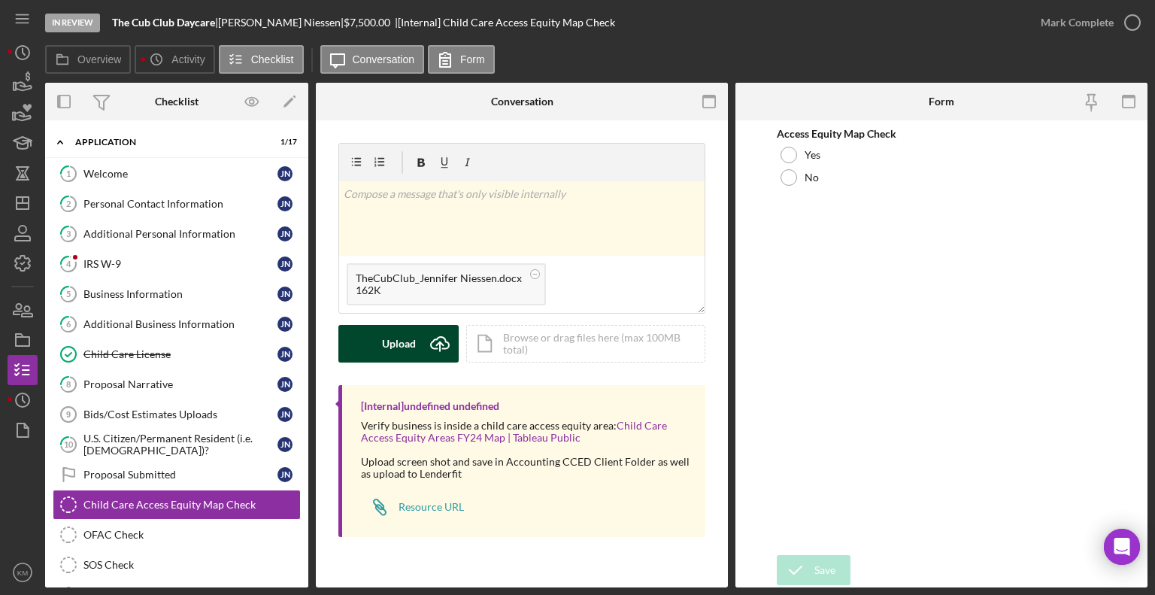
click at [417, 335] on button "Upload Icon/Upload" at bounding box center [398, 344] width 120 height 38
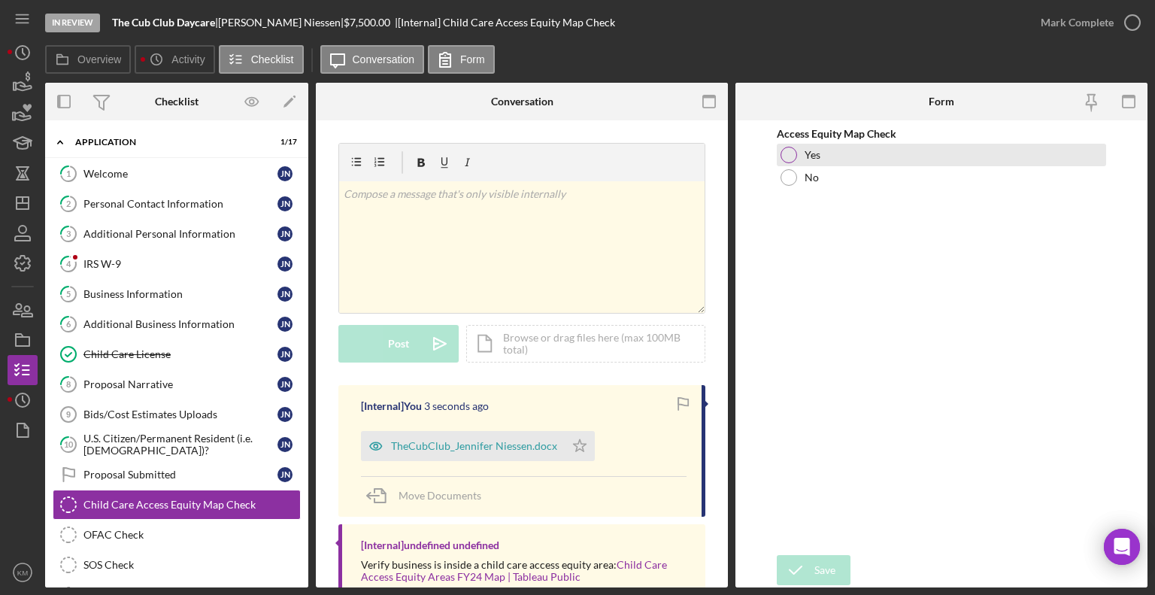
click at [796, 156] on div at bounding box center [789, 155] width 17 height 17
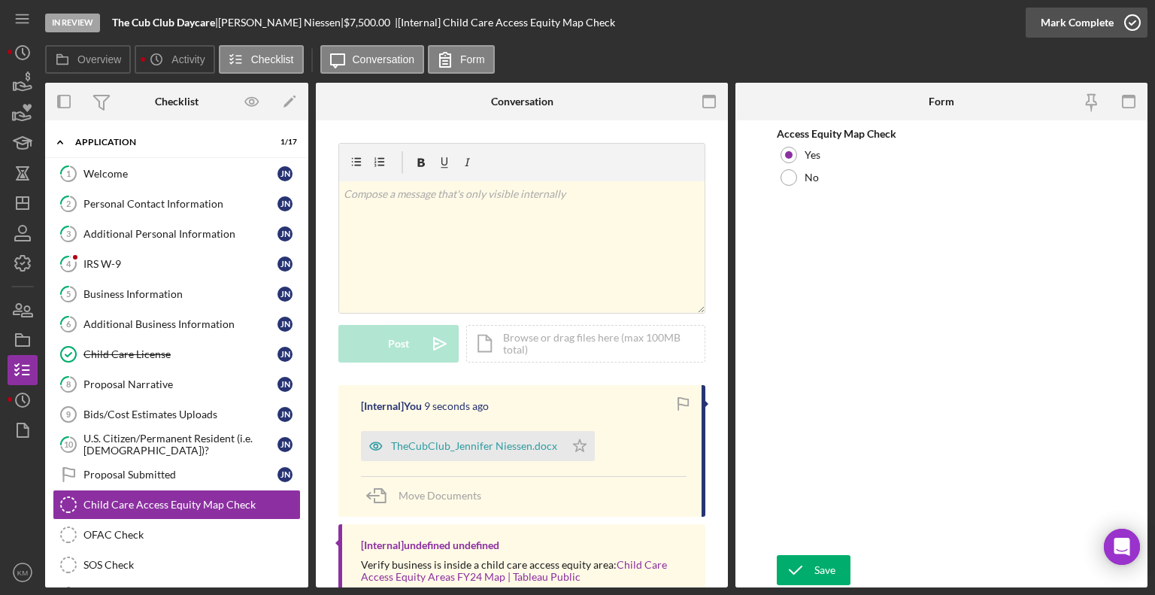
click at [1110, 29] on div "Mark Complete" at bounding box center [1077, 23] width 73 height 30
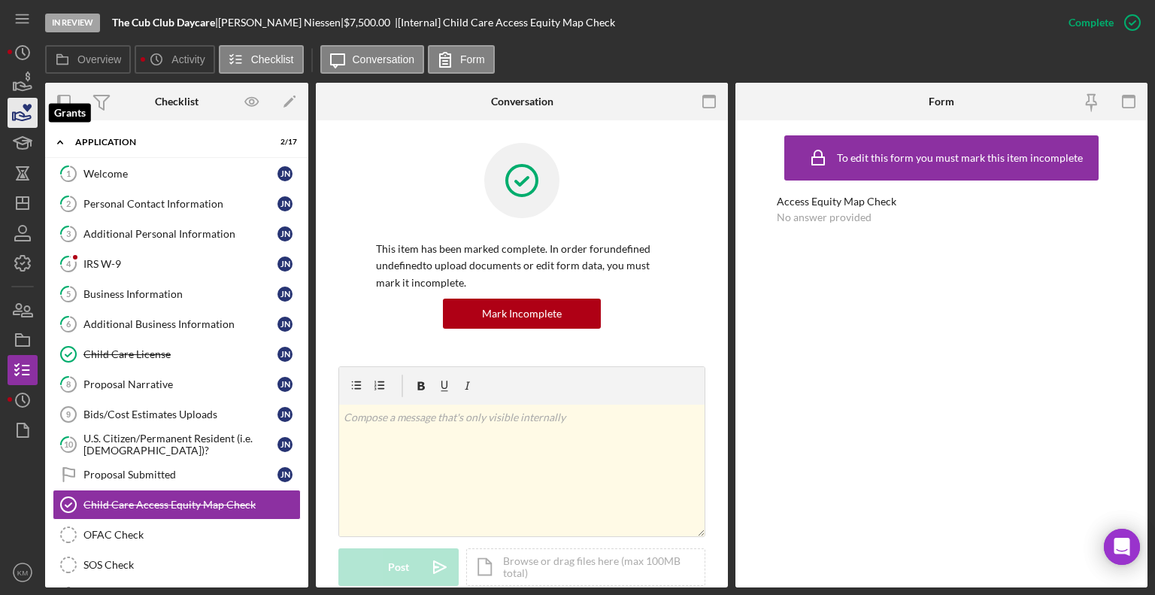
click at [24, 113] on icon "button" at bounding box center [23, 113] width 38 height 38
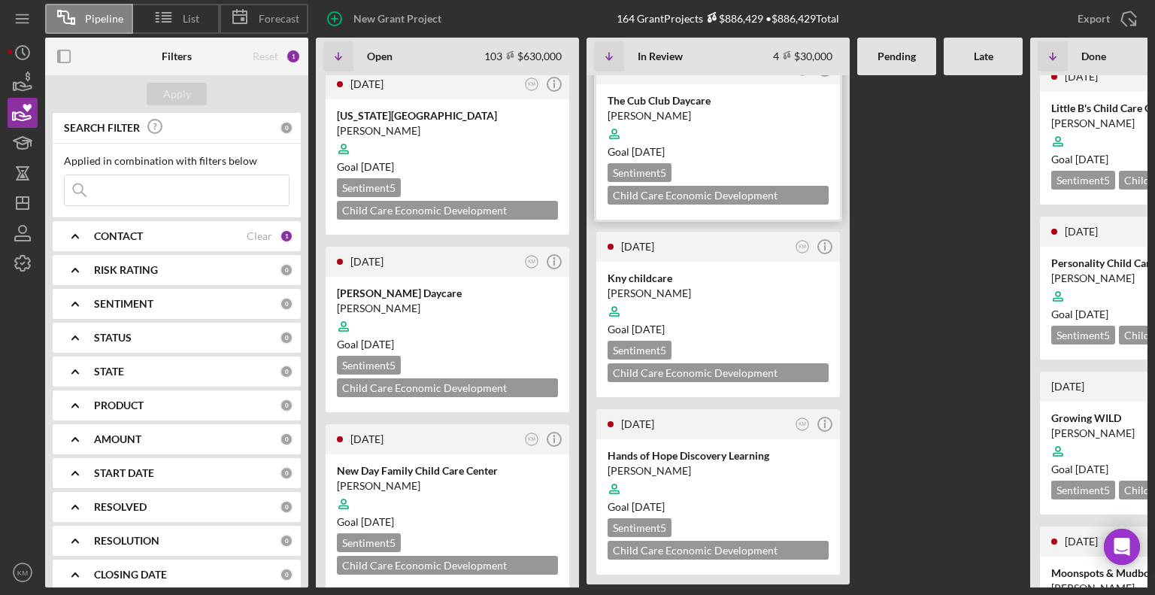
scroll to position [202, 0]
click at [489, 311] on div at bounding box center [447, 325] width 221 height 29
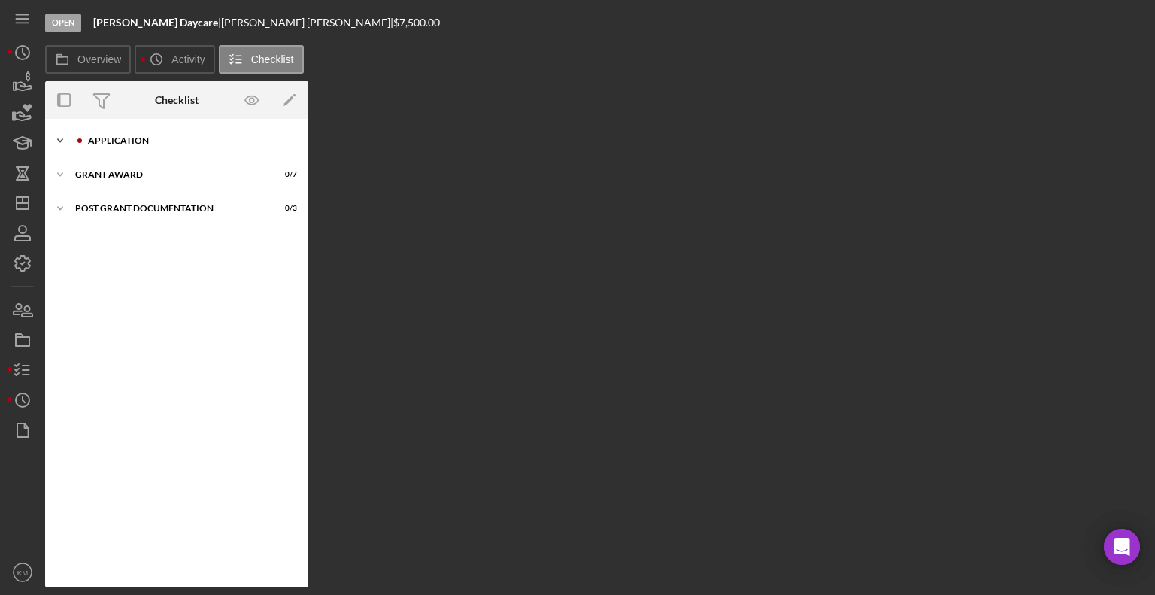
click at [59, 143] on icon "Icon/Expander" at bounding box center [60, 141] width 30 height 30
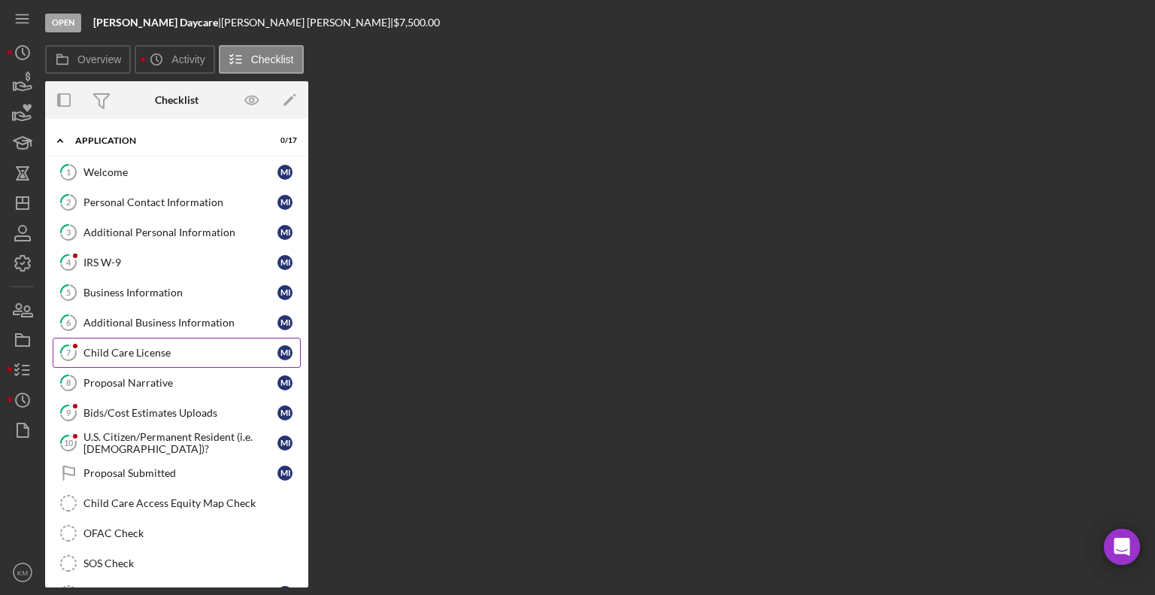
click at [135, 357] on div "Child Care License" at bounding box center [180, 353] width 194 height 12
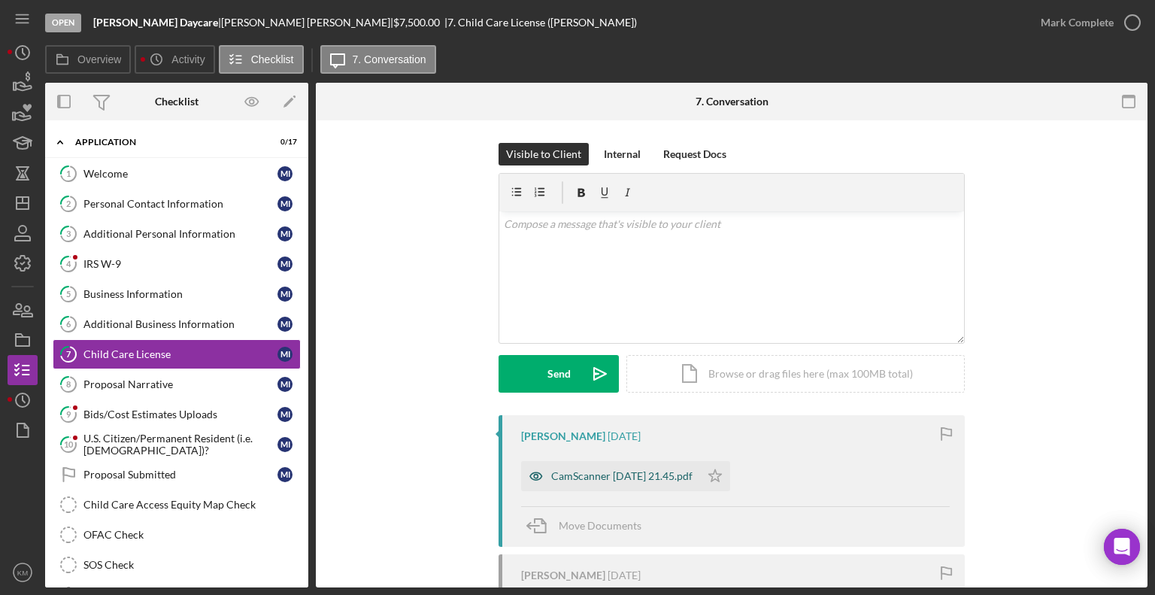
click at [620, 477] on div "CamScanner [DATE] 21.45.pdf" at bounding box center [621, 476] width 141 height 12
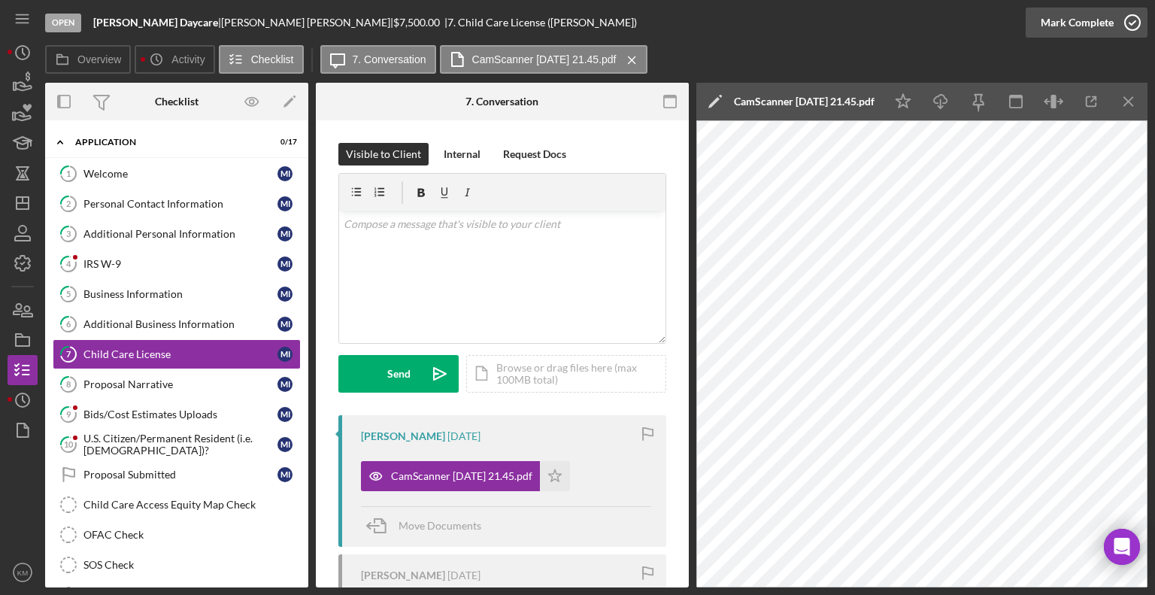
click at [1127, 36] on icon "button" at bounding box center [1133, 23] width 38 height 38
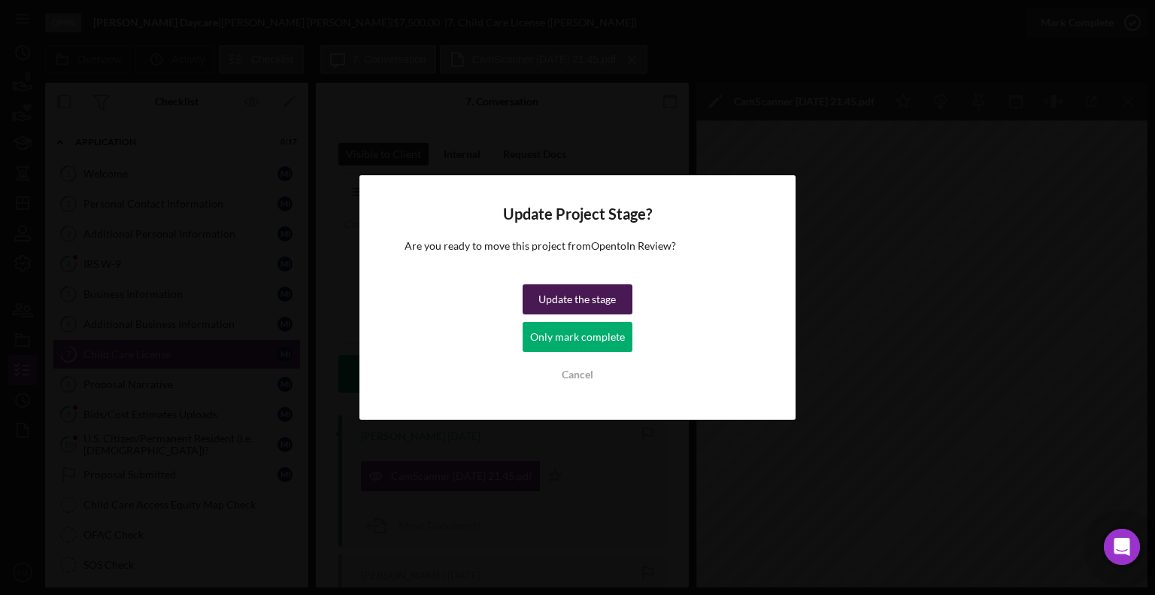
click at [606, 298] on div "Update the stage" at bounding box center [577, 299] width 77 height 30
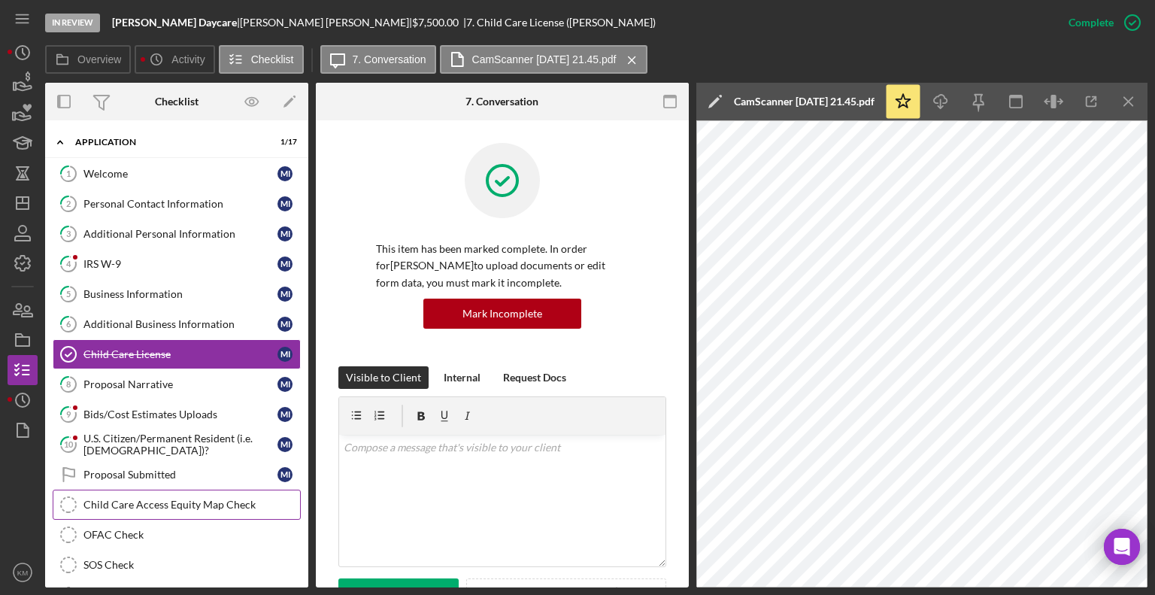
drag, startPoint x: 168, startPoint y: 505, endPoint x: 108, endPoint y: 498, distance: 59.8
click at [108, 499] on div "Child Care Access Equity Map Check" at bounding box center [191, 505] width 217 height 12
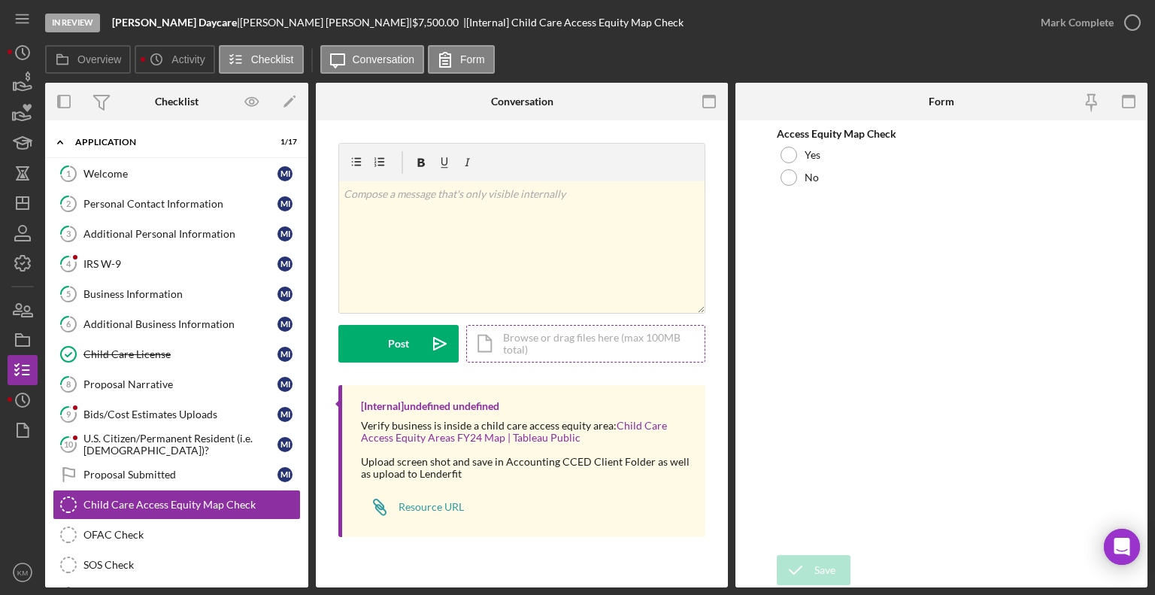
click at [515, 331] on div "Icon/Document Browse or drag files here (max 100MB total) Tap to choose files o…" at bounding box center [585, 344] width 239 height 38
click at [515, 344] on div "Icon/Document Browse or drag files here (max 100MB total) Tap to choose files o…" at bounding box center [585, 344] width 239 height 38
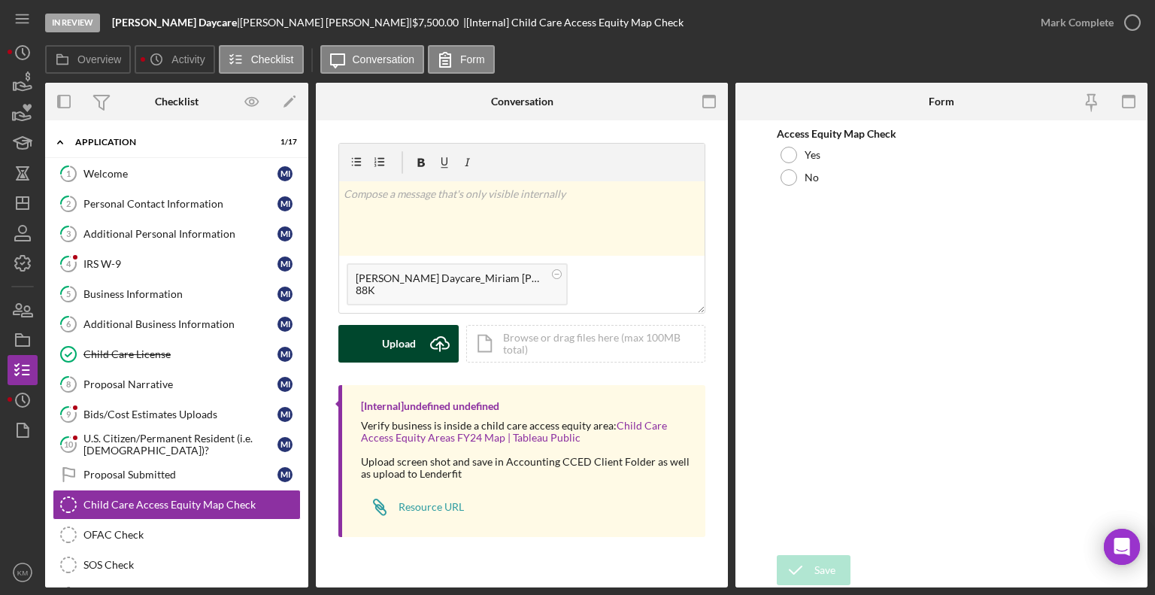
click at [414, 342] on div "Upload" at bounding box center [399, 344] width 34 height 38
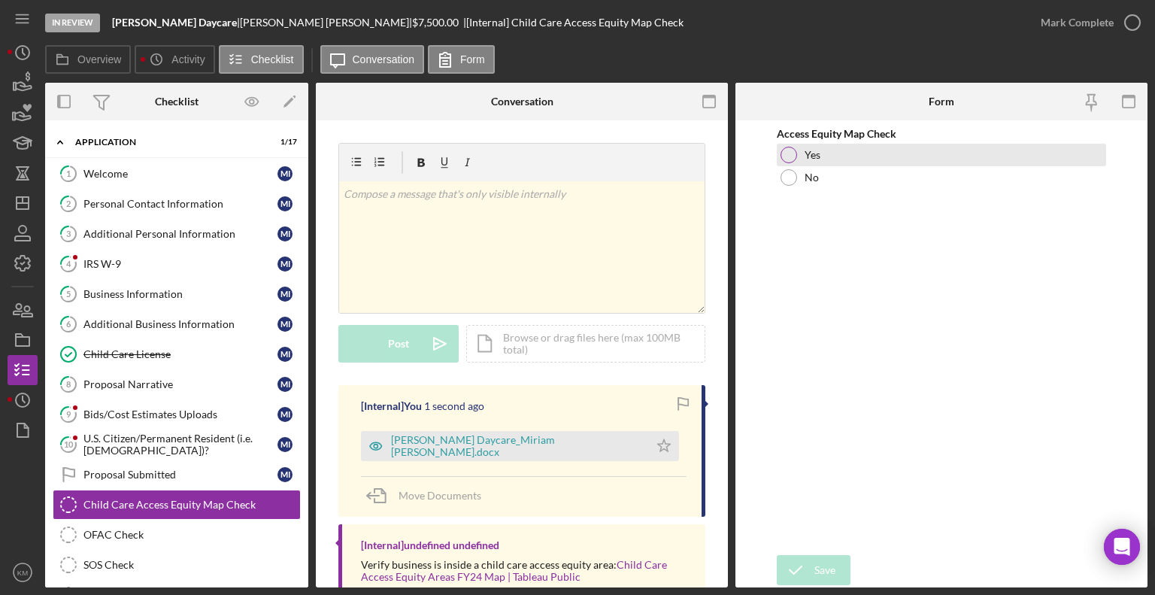
click at [788, 159] on div at bounding box center [789, 155] width 17 height 17
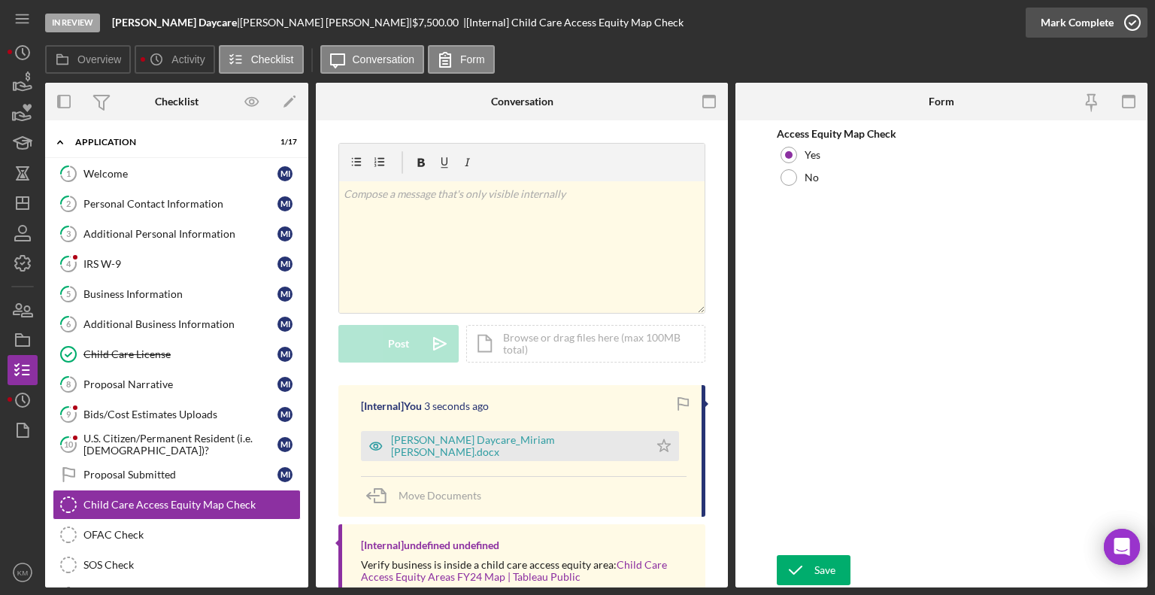
click at [1136, 14] on icon "button" at bounding box center [1133, 23] width 38 height 38
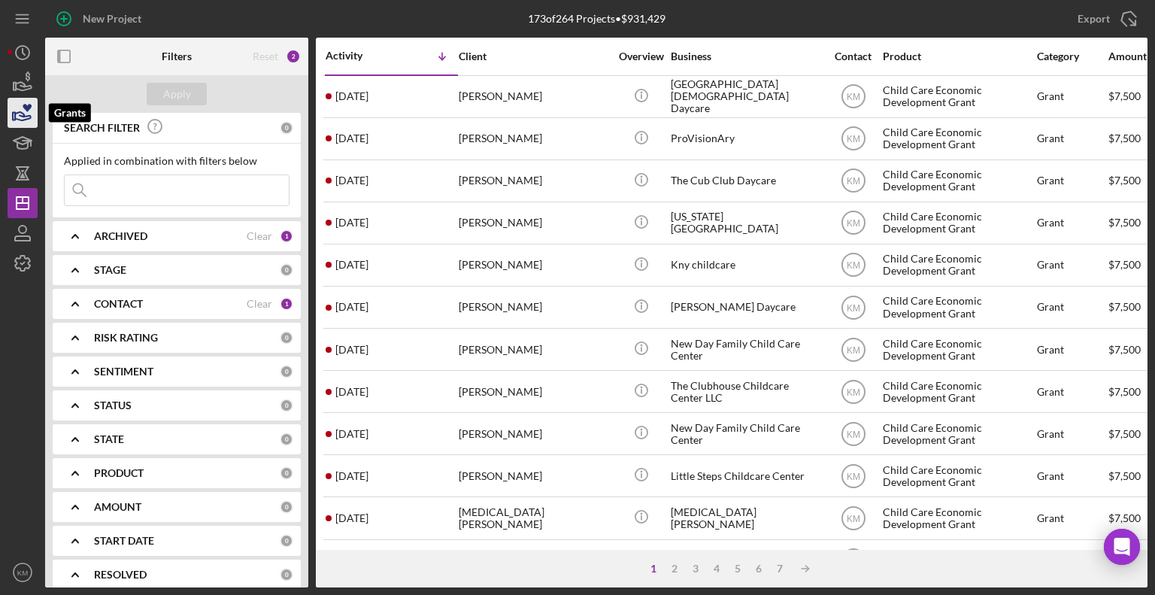
click at [33, 110] on icon "button" at bounding box center [23, 113] width 38 height 38
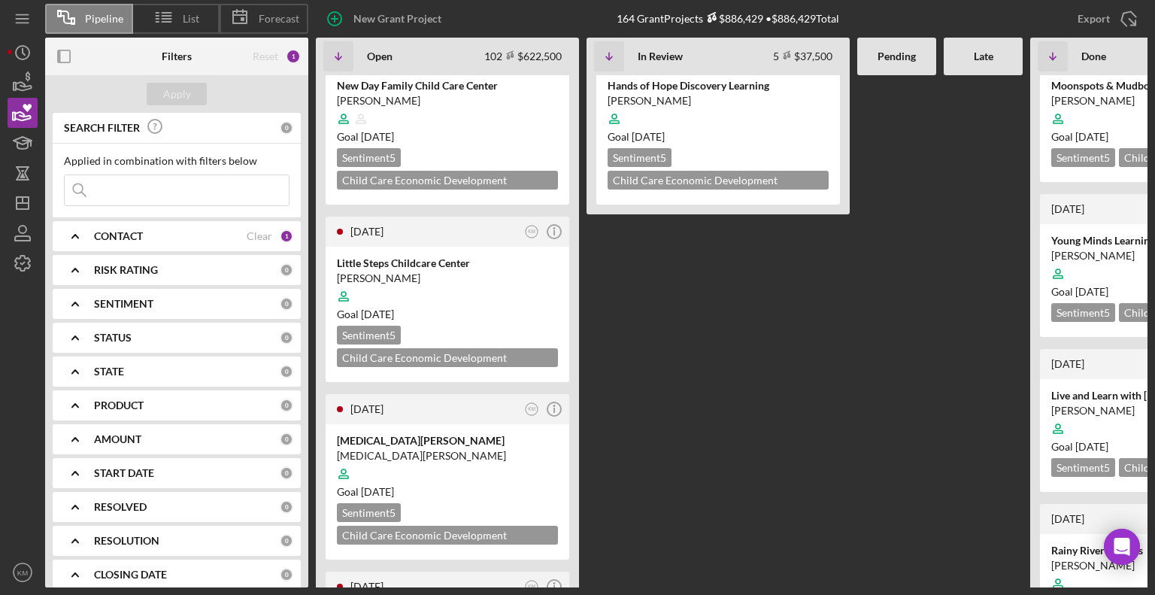
scroll to position [794, 0]
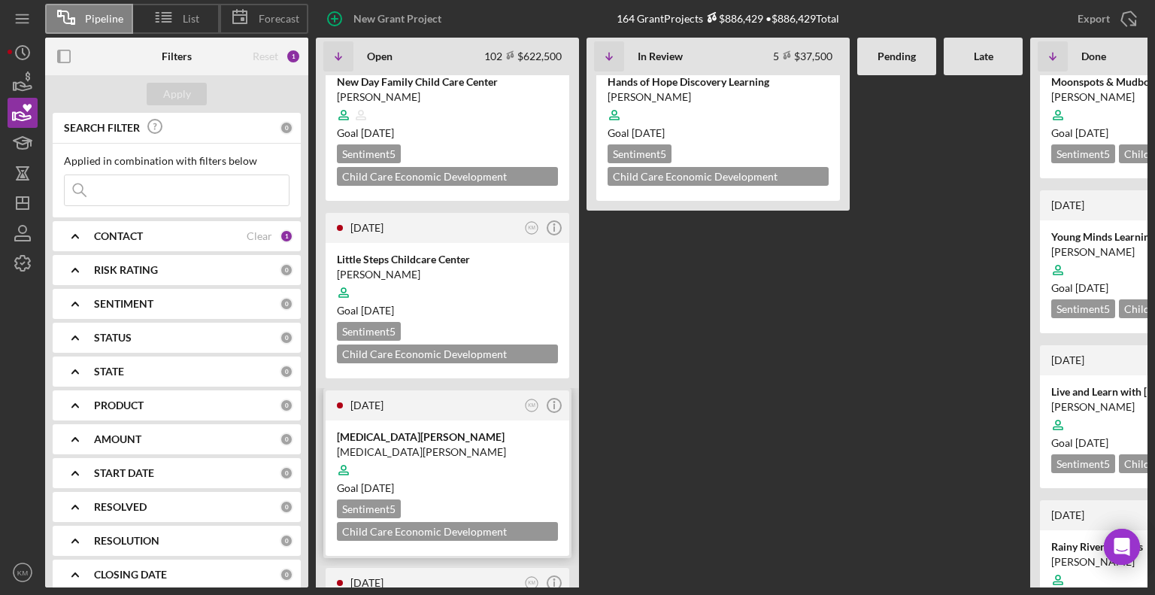
click at [448, 456] on div at bounding box center [447, 470] width 221 height 29
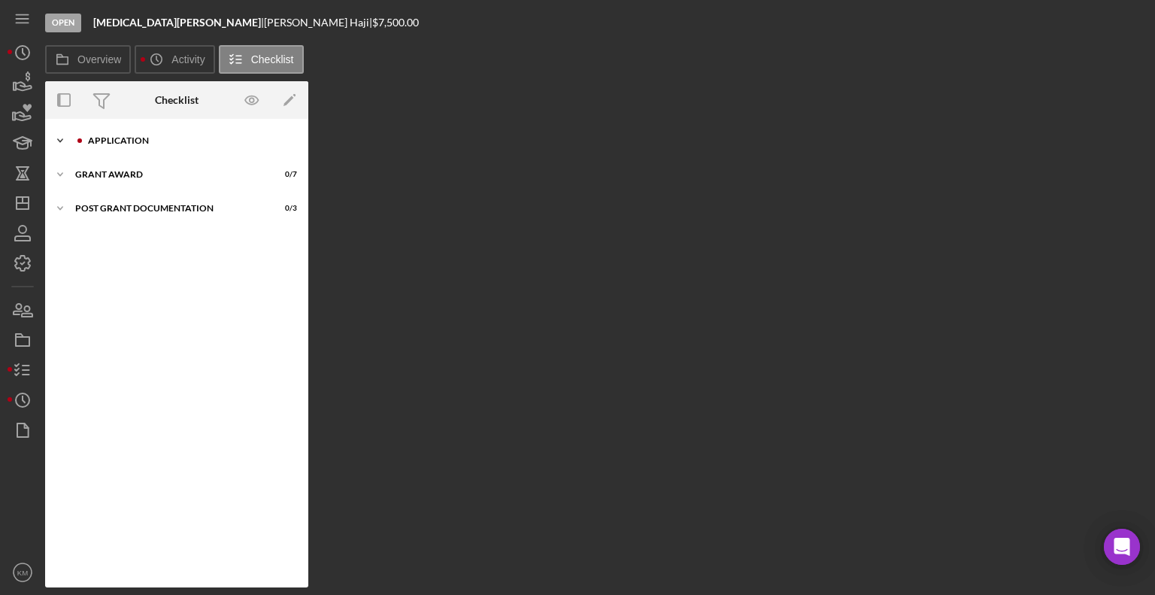
click at [63, 143] on icon "Icon/Expander" at bounding box center [60, 141] width 30 height 30
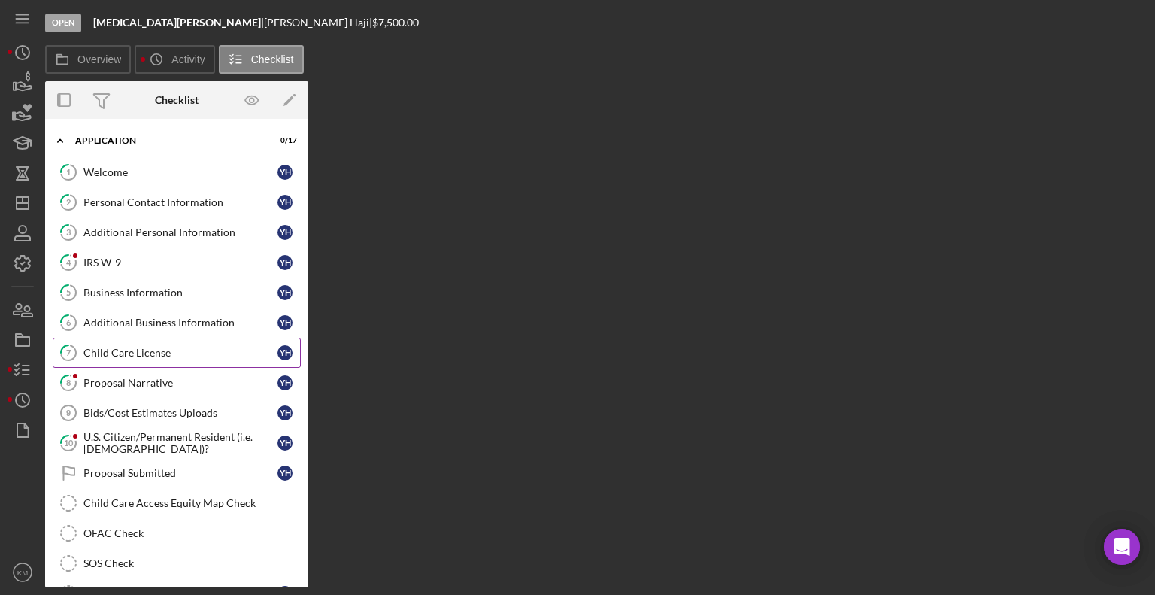
click at [190, 351] on div "Child Care License" at bounding box center [180, 353] width 194 height 12
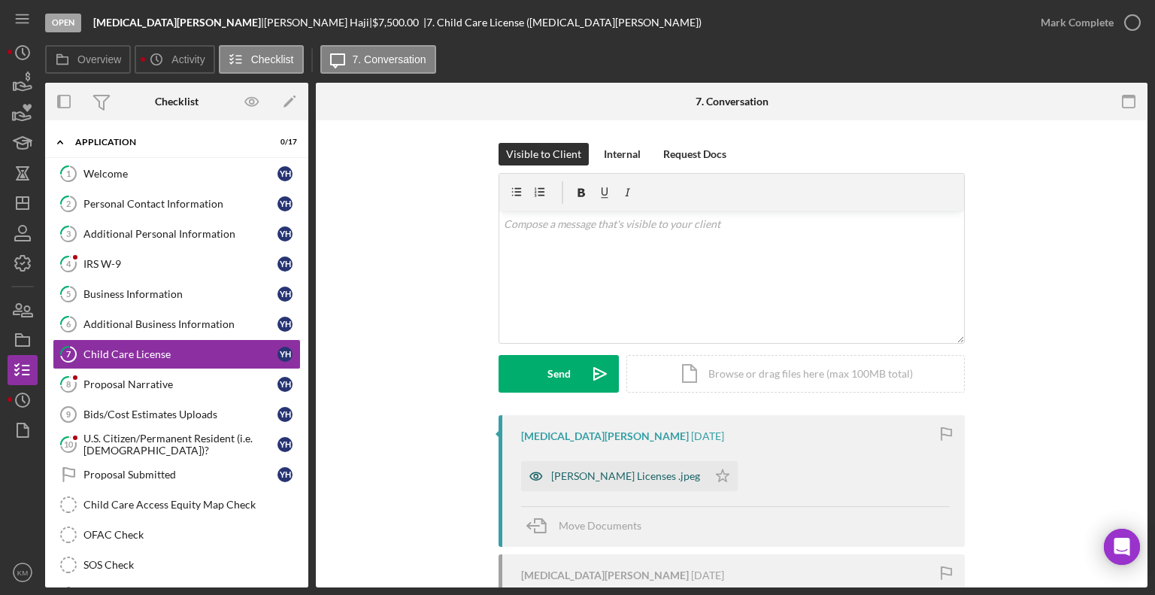
click at [557, 465] on div "Yasmin Licenses .jpeg" at bounding box center [614, 476] width 187 height 30
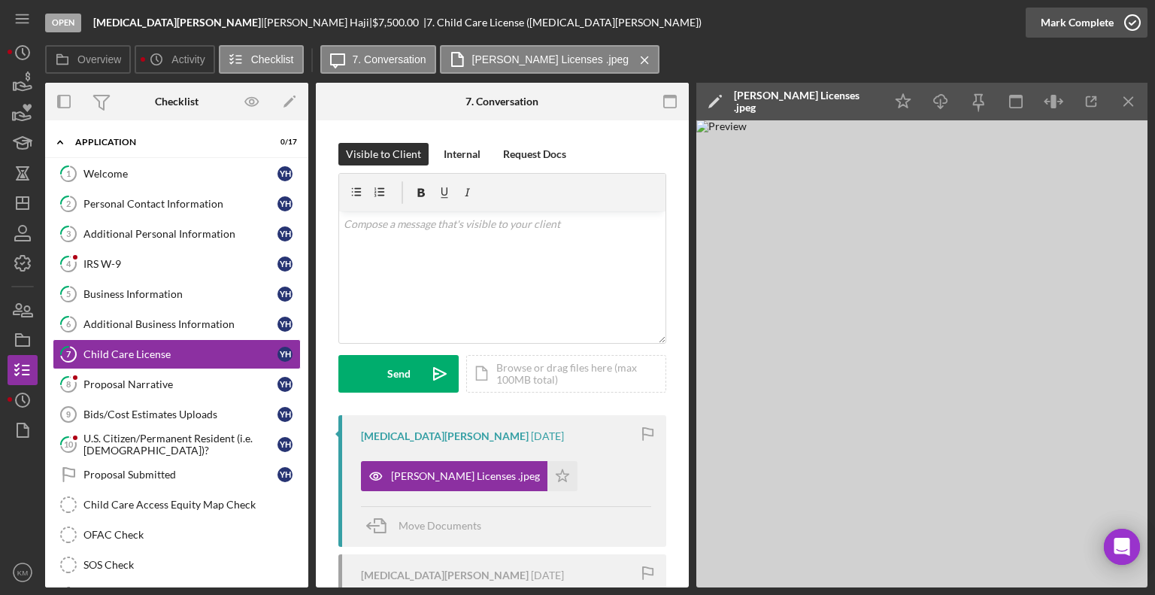
click at [1124, 23] on icon "button" at bounding box center [1133, 23] width 38 height 38
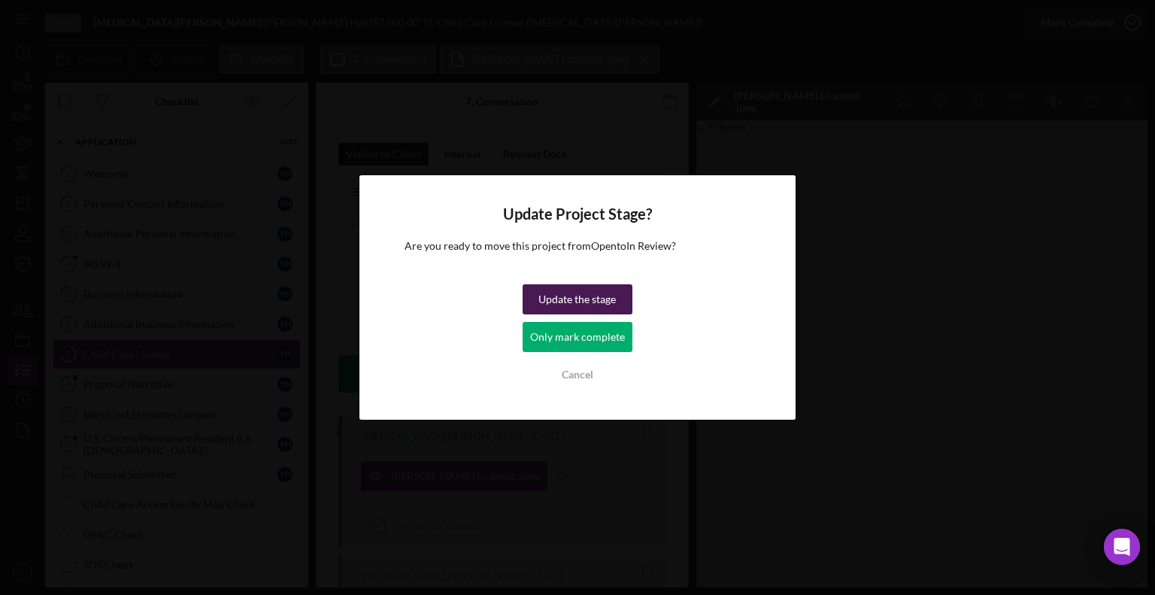
click at [605, 287] on div "Update the stage" at bounding box center [577, 299] width 77 height 30
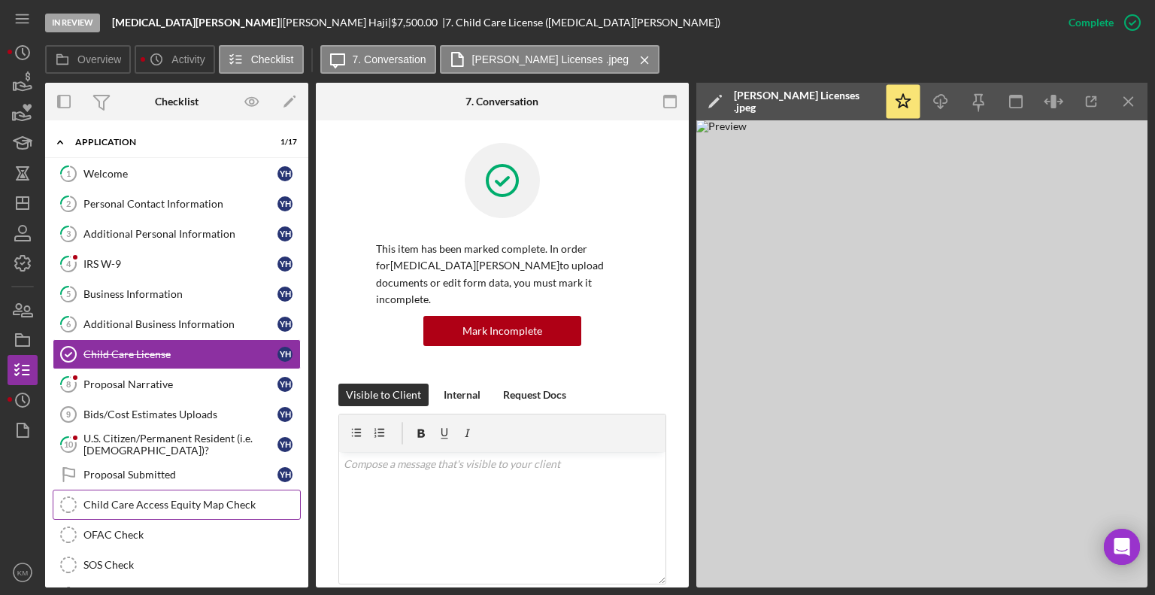
click at [178, 503] on div "Child Care Access Equity Map Check" at bounding box center [191, 505] width 217 height 12
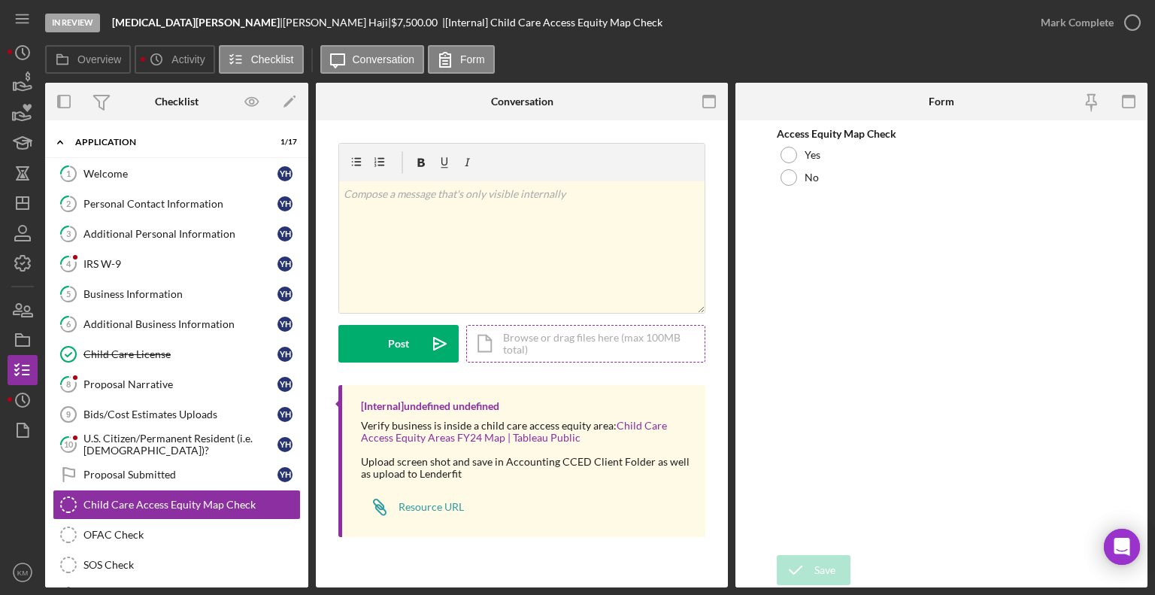
click at [531, 348] on div "Icon/Document Browse or drag files here (max 100MB total) Tap to choose files o…" at bounding box center [585, 344] width 239 height 38
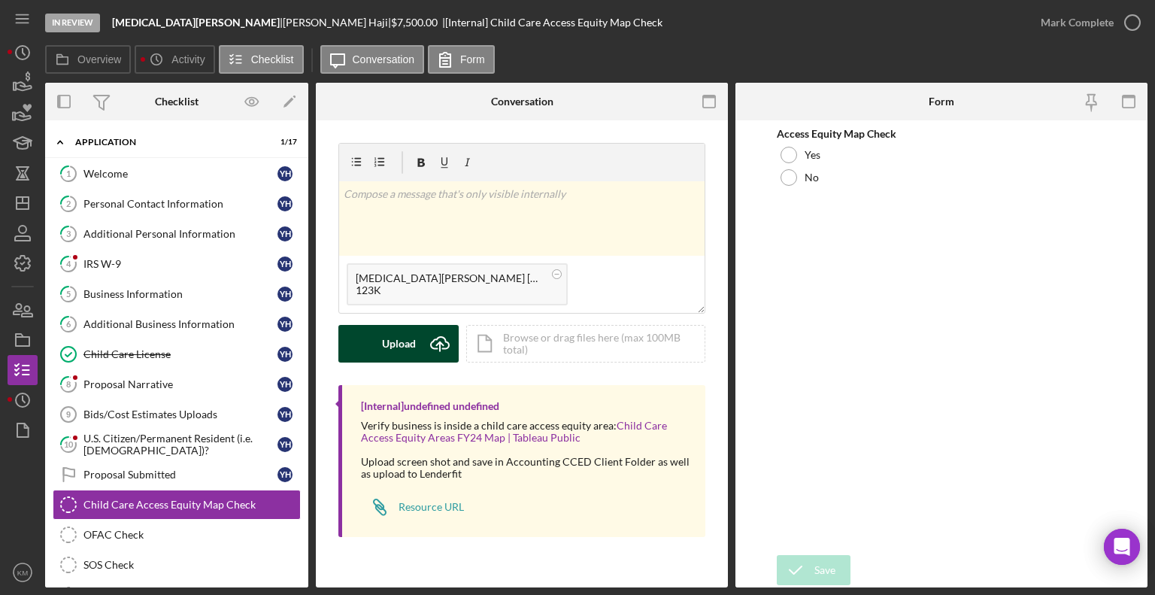
click at [418, 345] on button "Upload Icon/Upload" at bounding box center [398, 344] width 120 height 38
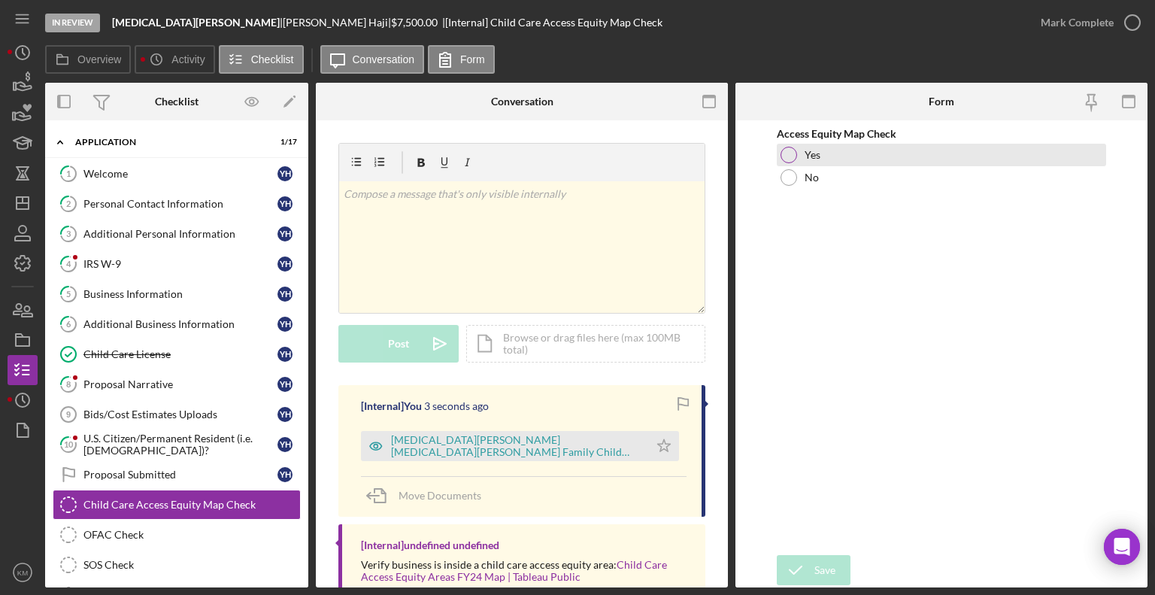
click at [790, 154] on div at bounding box center [789, 155] width 17 height 17
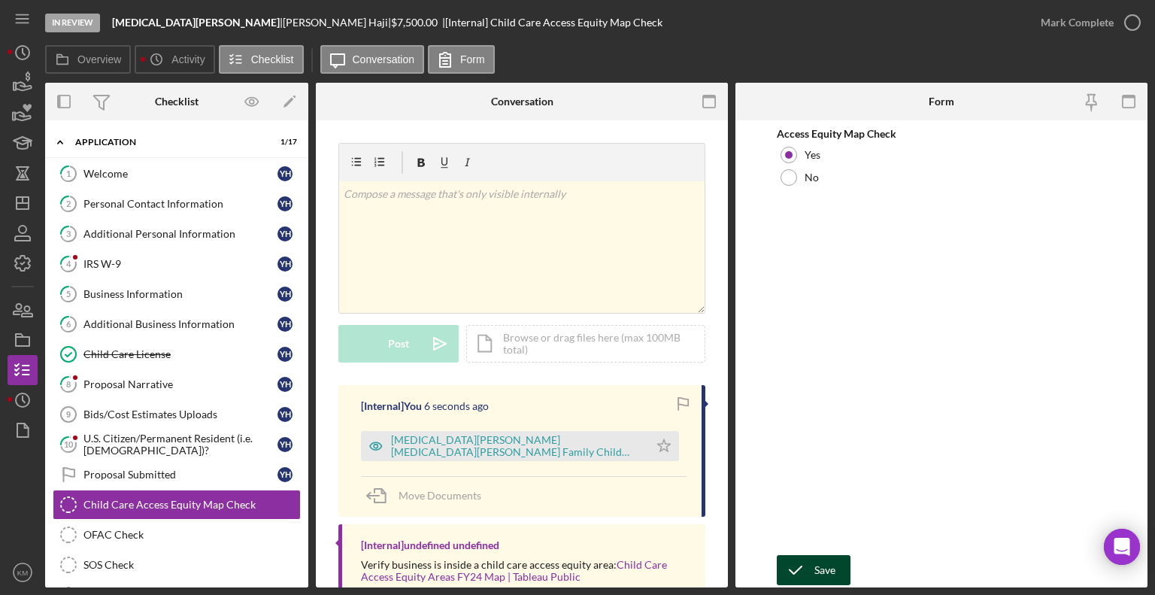
click at [806, 571] on icon "submit" at bounding box center [796, 570] width 38 height 38
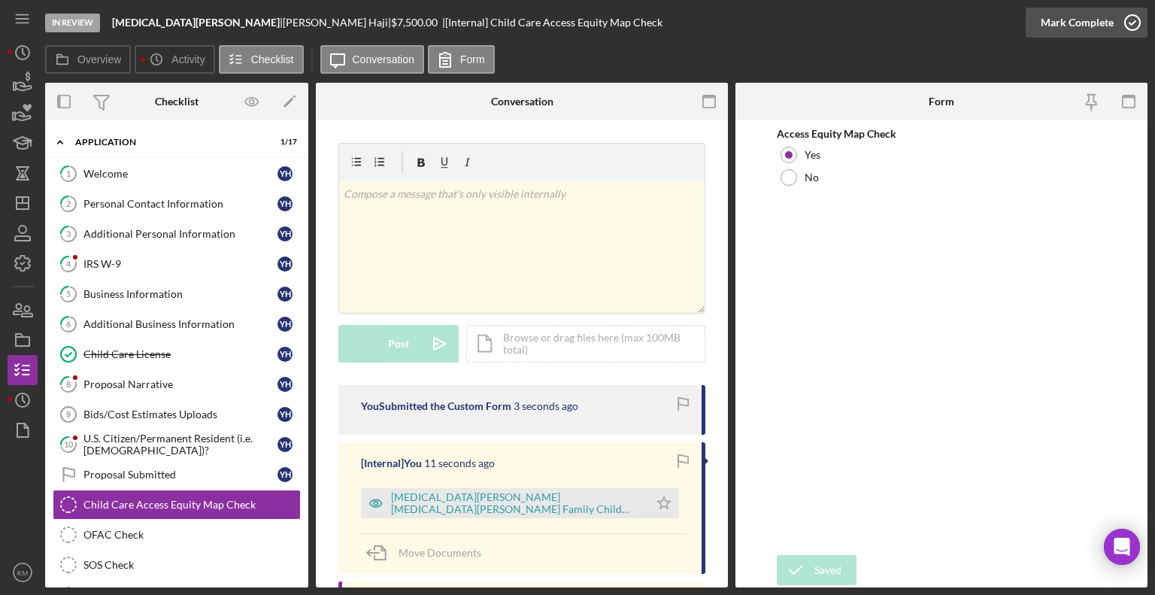
click at [1094, 24] on div "Mark Complete" at bounding box center [1077, 23] width 73 height 30
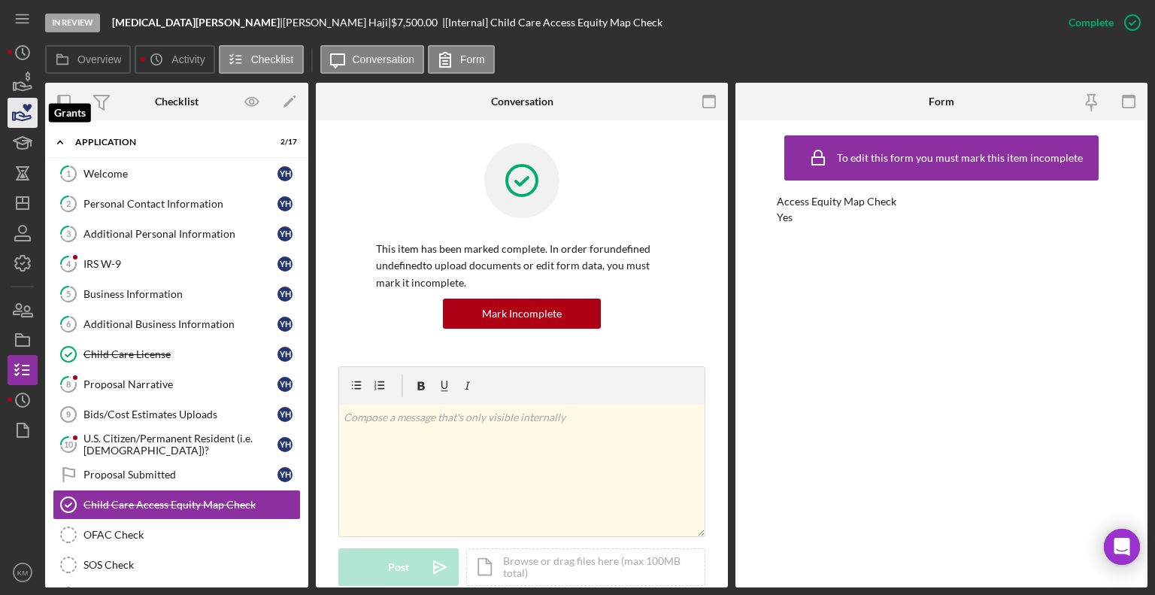
click at [24, 112] on icon "button" at bounding box center [23, 113] width 38 height 38
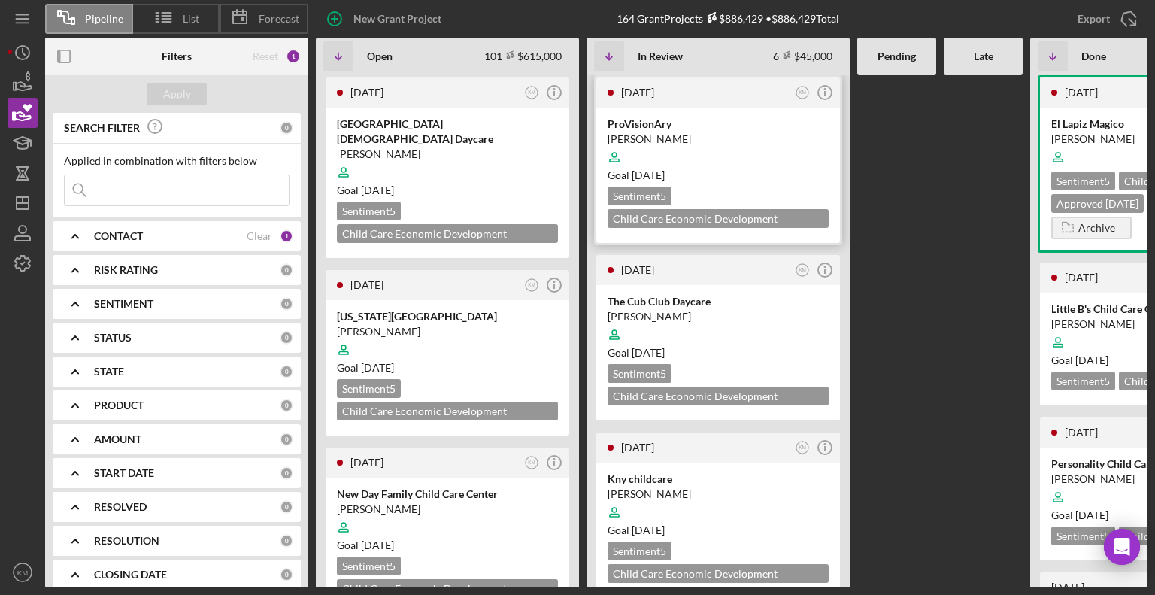
click at [742, 168] on div "Goal 3 months from now" at bounding box center [718, 175] width 221 height 15
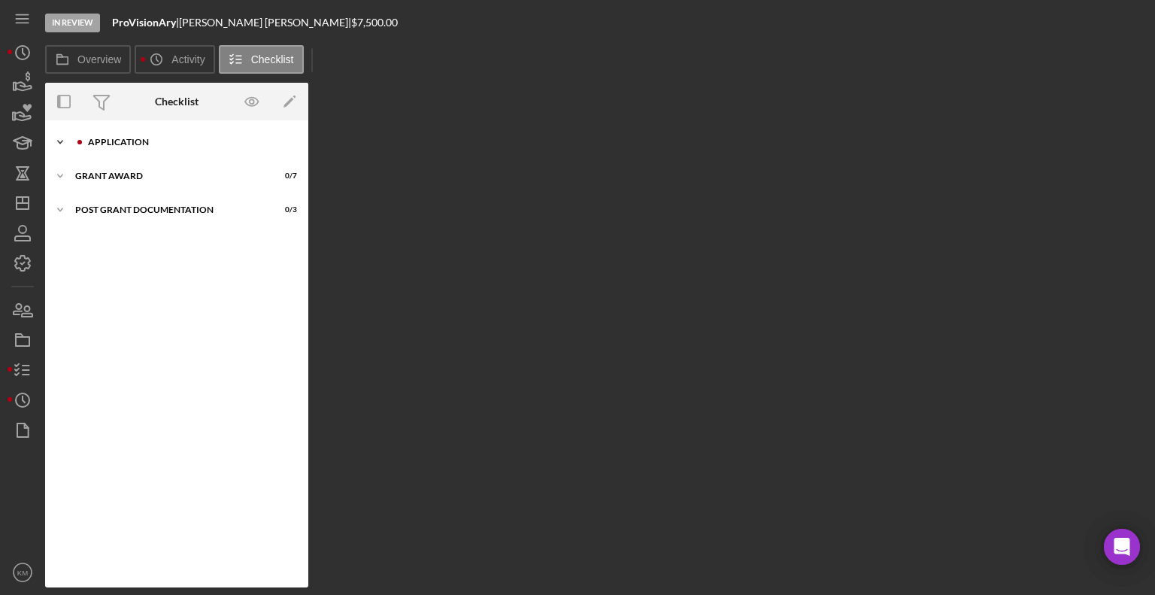
click at [73, 146] on icon "Icon/Expander" at bounding box center [60, 142] width 30 height 30
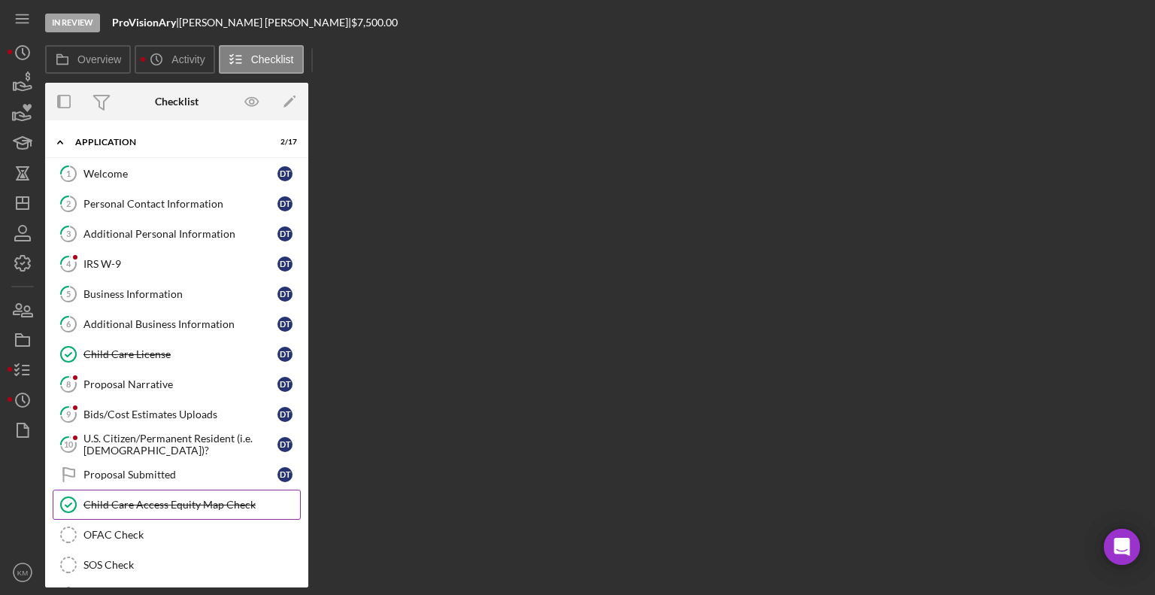
click at [138, 499] on div "Child Care Access Equity Map Check" at bounding box center [191, 505] width 217 height 12
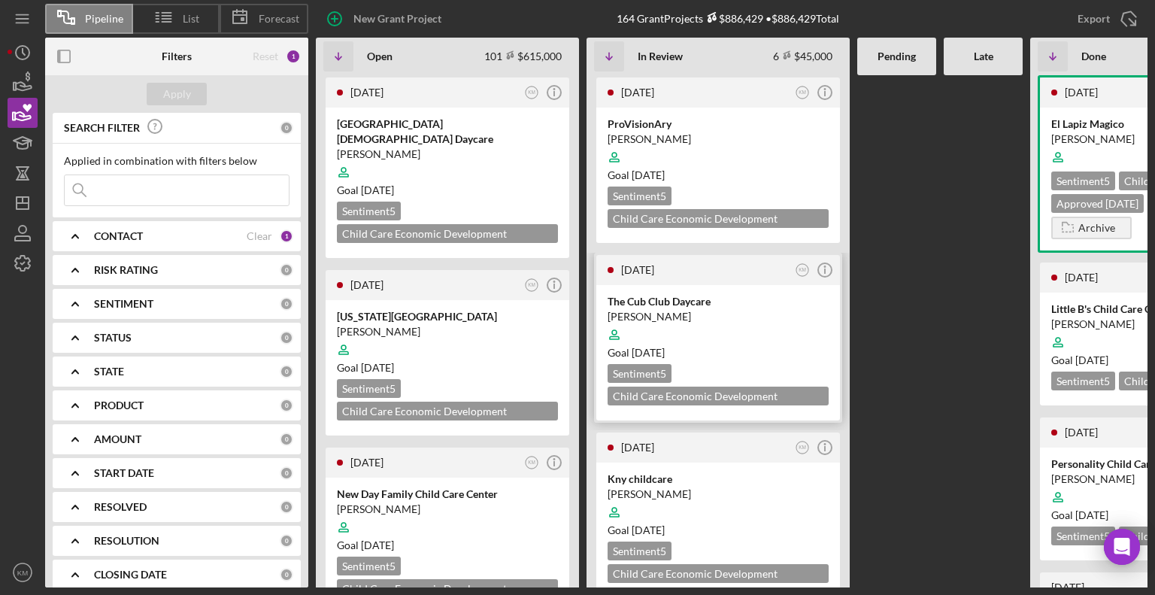
click at [651, 298] on div "The Cub Club Daycare" at bounding box center [718, 301] width 221 height 15
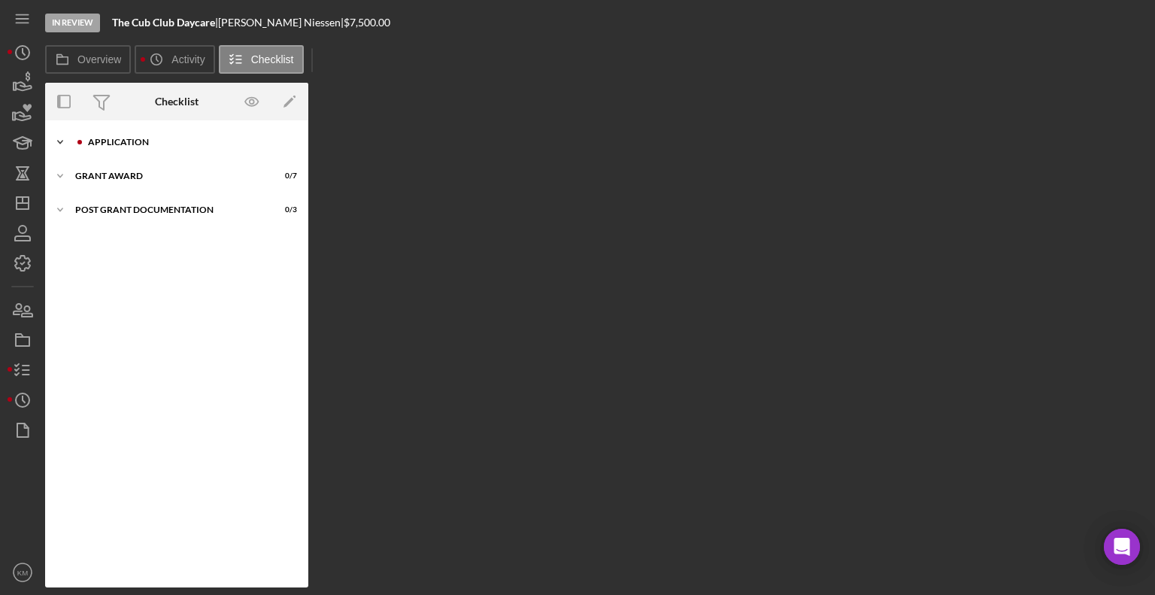
click at [60, 143] on polyline at bounding box center [60, 142] width 5 height 3
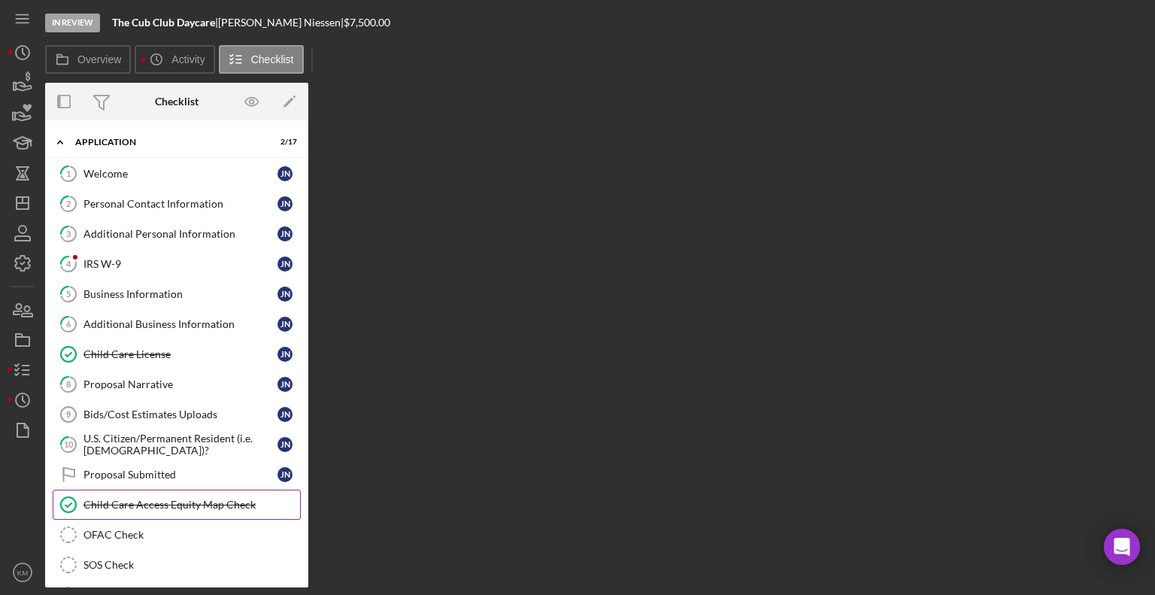
click at [162, 493] on link "Child Care Access Equity Map Check Child Care Access Equity Map Check" at bounding box center [177, 505] width 248 height 30
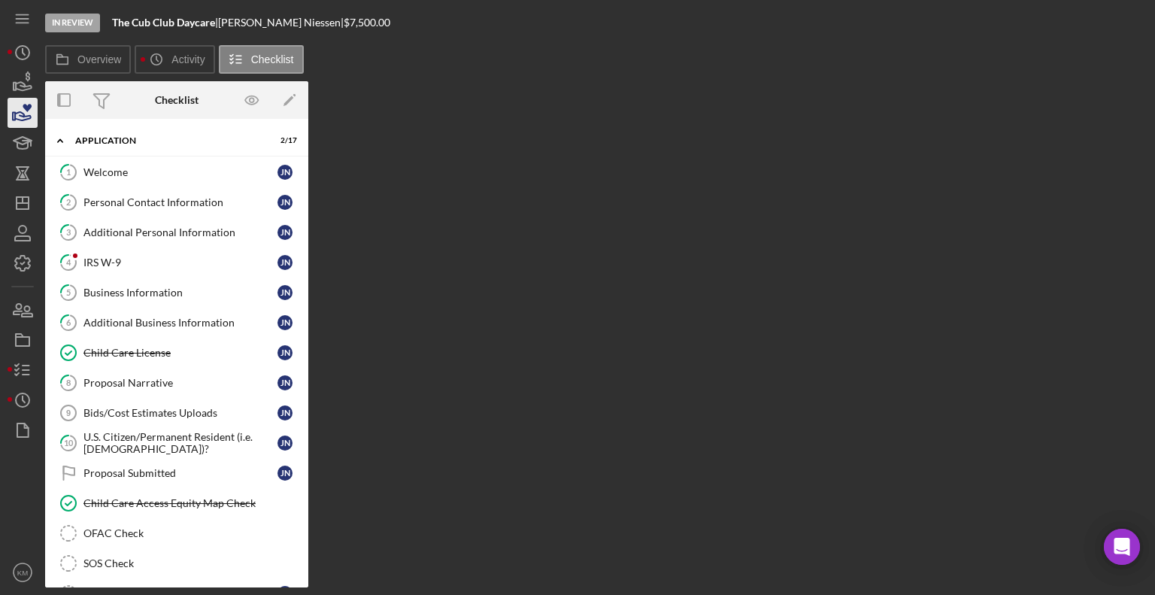
click at [23, 108] on icon "button" at bounding box center [23, 113] width 38 height 38
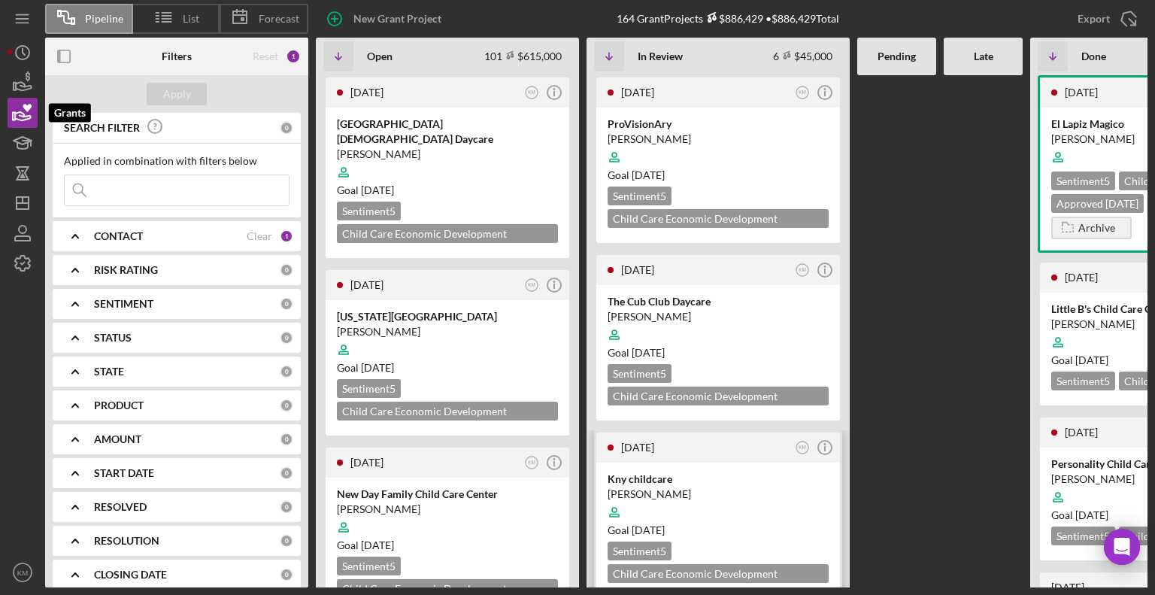
click at [752, 483] on div "Kny childcare" at bounding box center [718, 479] width 221 height 15
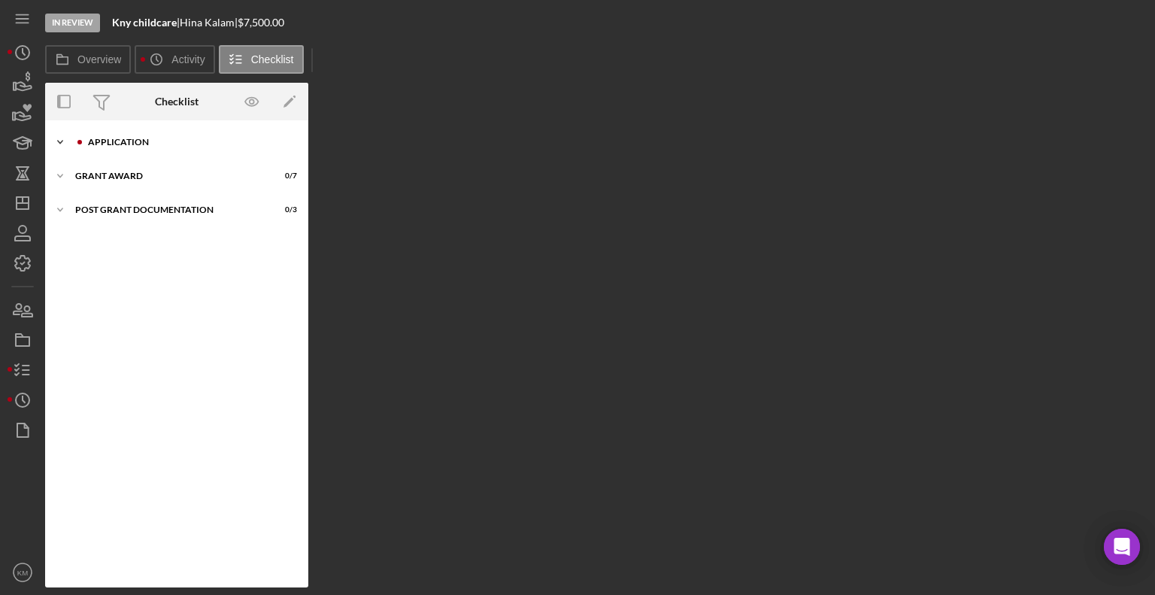
click at [60, 142] on polyline at bounding box center [60, 142] width 5 height 3
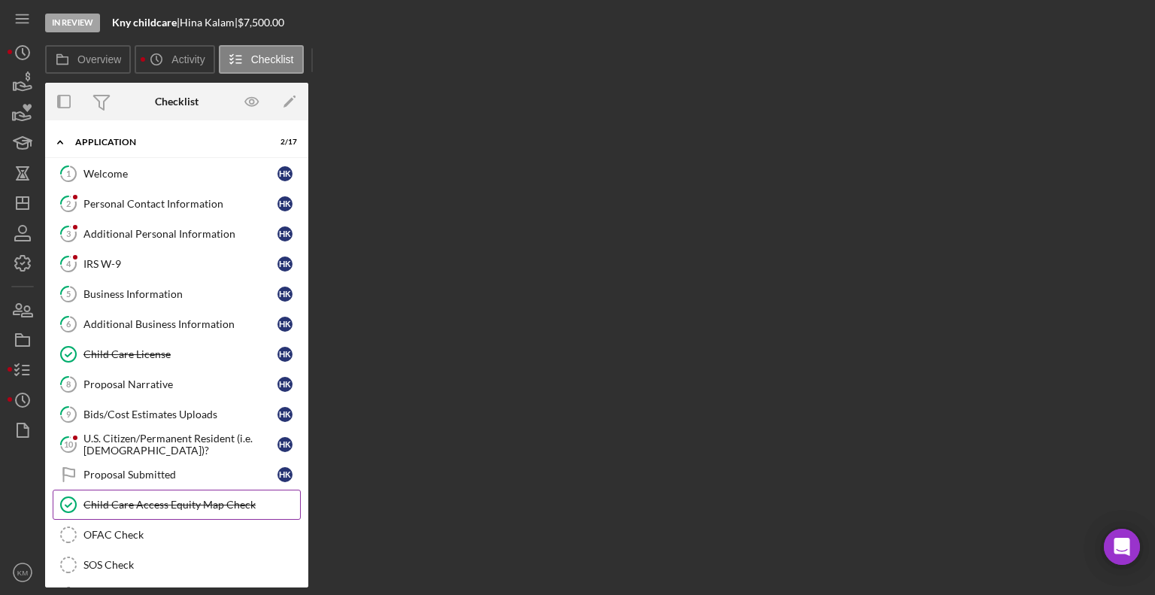
click at [198, 508] on link "Child Care Access Equity Map Check Child Care Access Equity Map Check" at bounding box center [177, 505] width 248 height 30
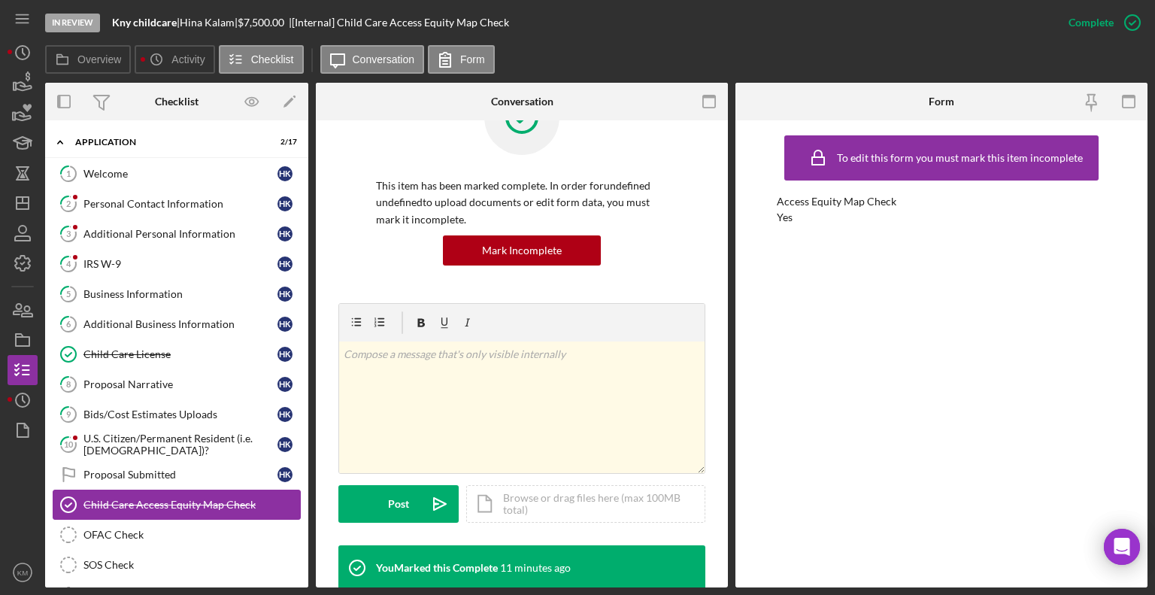
scroll to position [14, 0]
